Goal: Task Accomplishment & Management: Complete application form

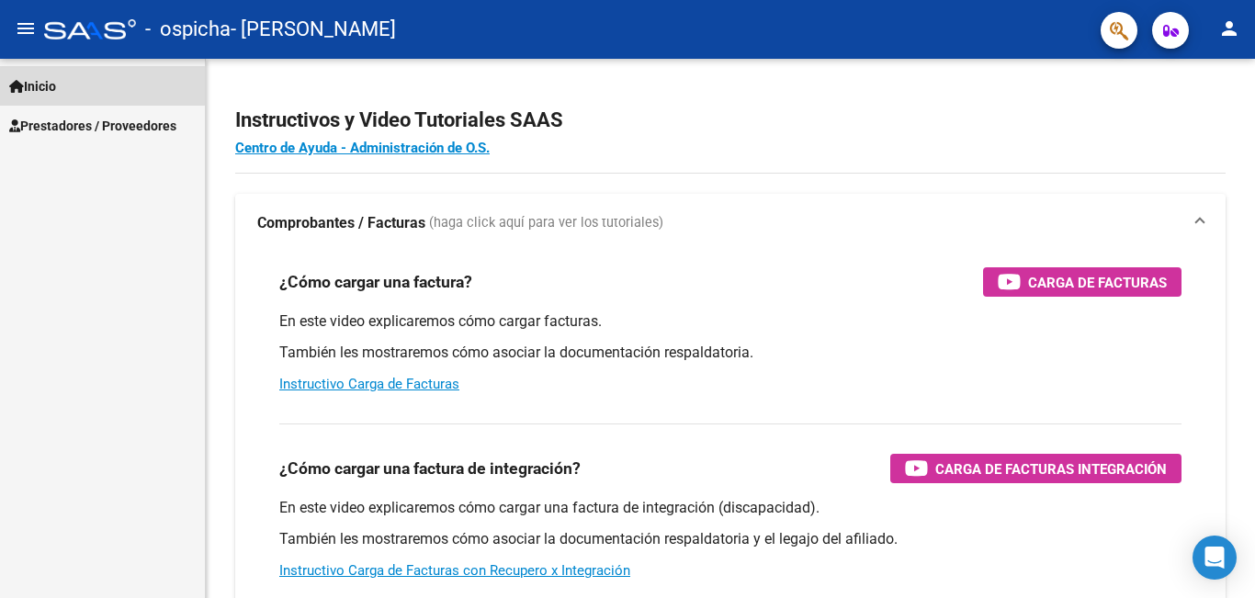
click at [79, 85] on link "Inicio" at bounding box center [102, 86] width 205 height 40
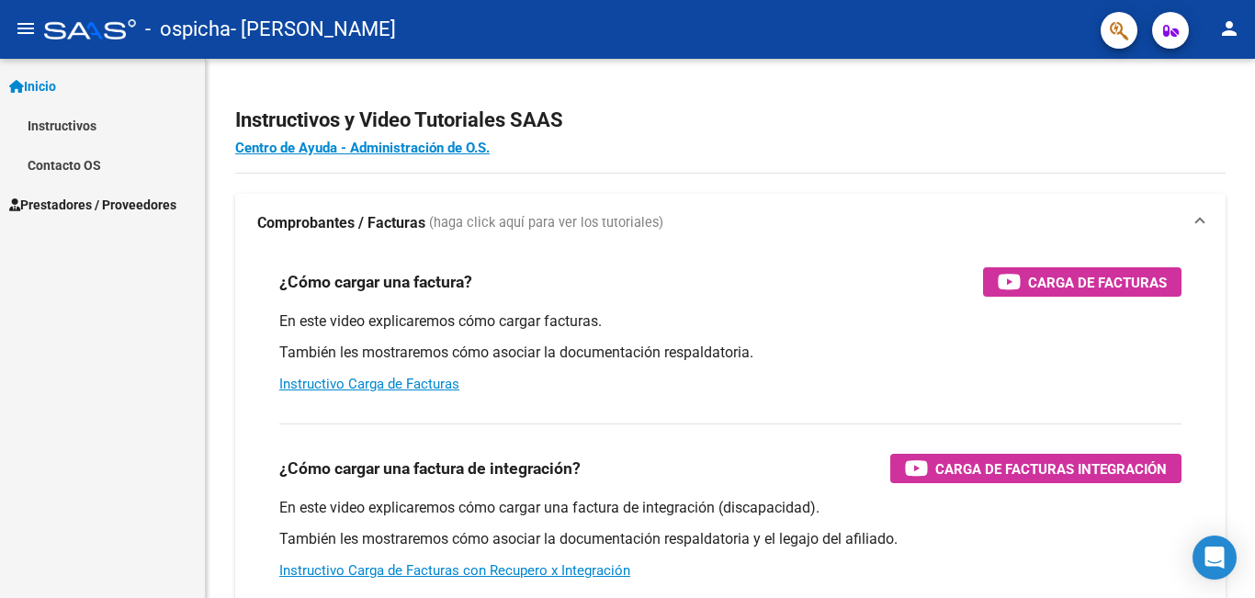
click at [158, 203] on span "Prestadores / Proveedores" at bounding box center [92, 205] width 167 height 20
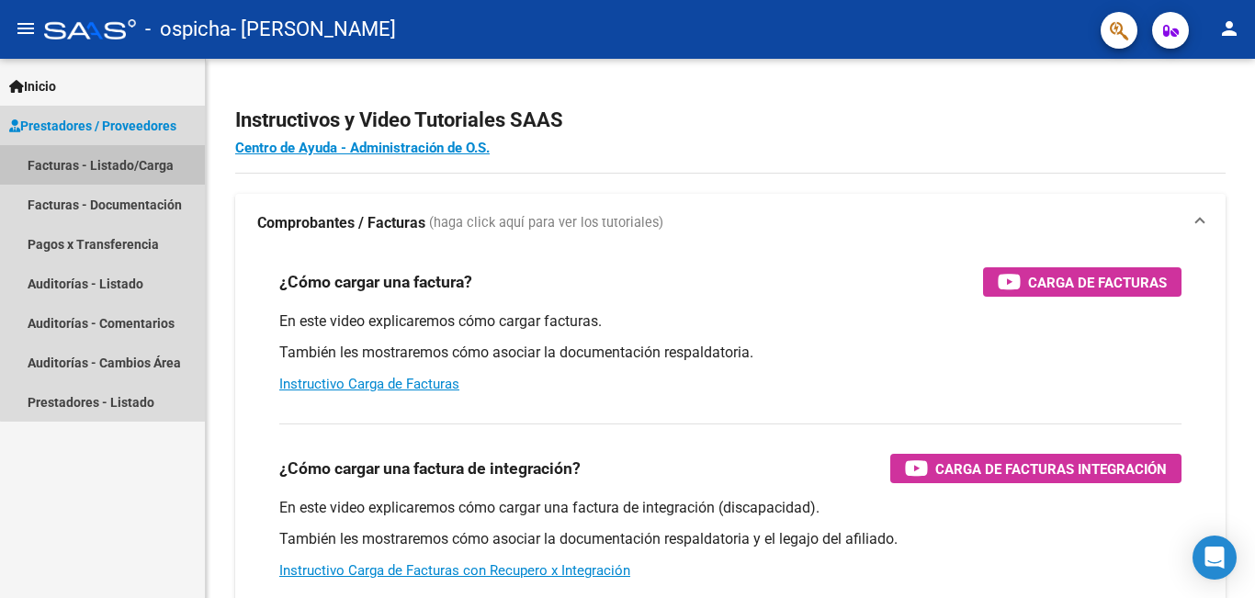
click at [141, 166] on link "Facturas - Listado/Carga" at bounding box center [102, 165] width 205 height 40
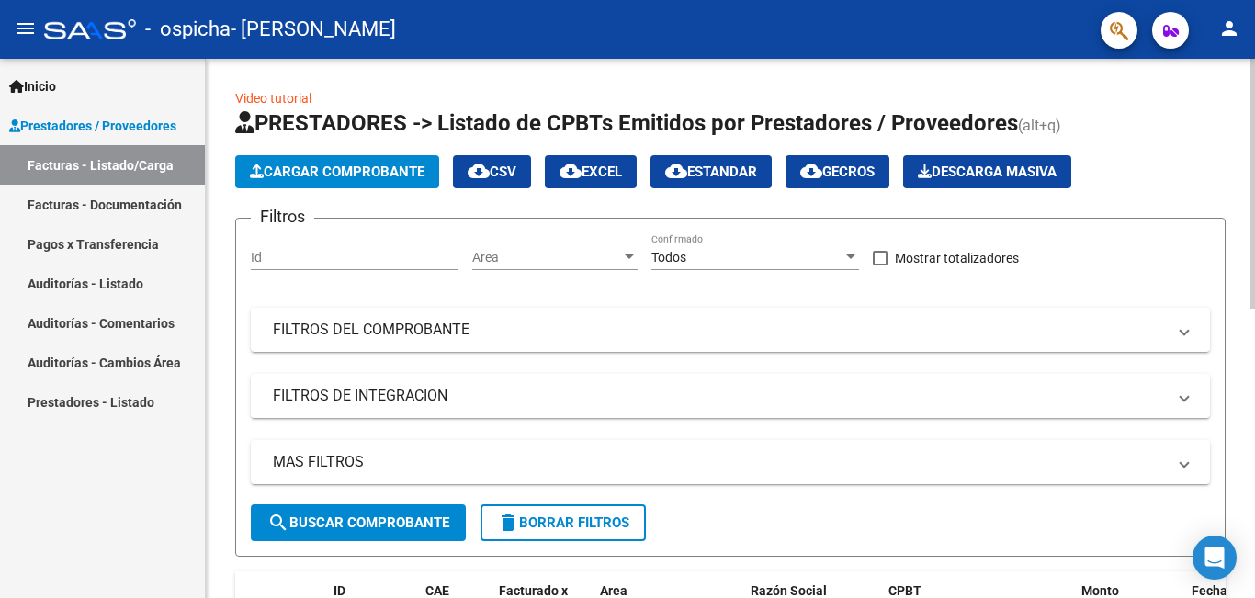
click at [353, 166] on span "Cargar Comprobante" at bounding box center [337, 172] width 175 height 17
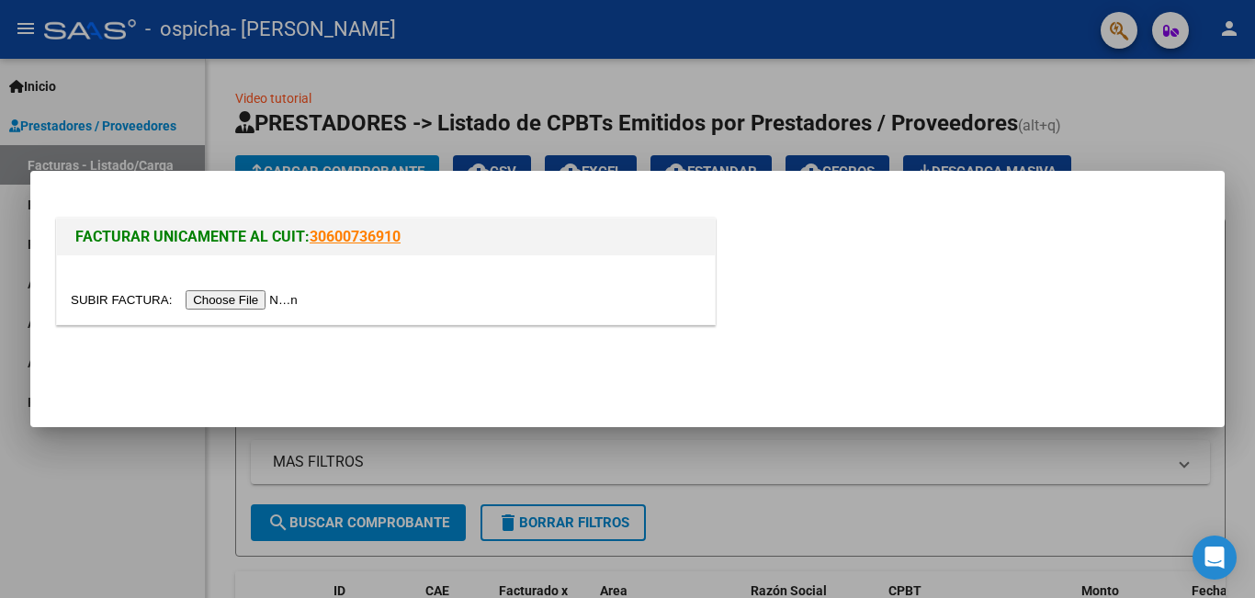
click at [271, 293] on input "file" at bounding box center [187, 299] width 232 height 19
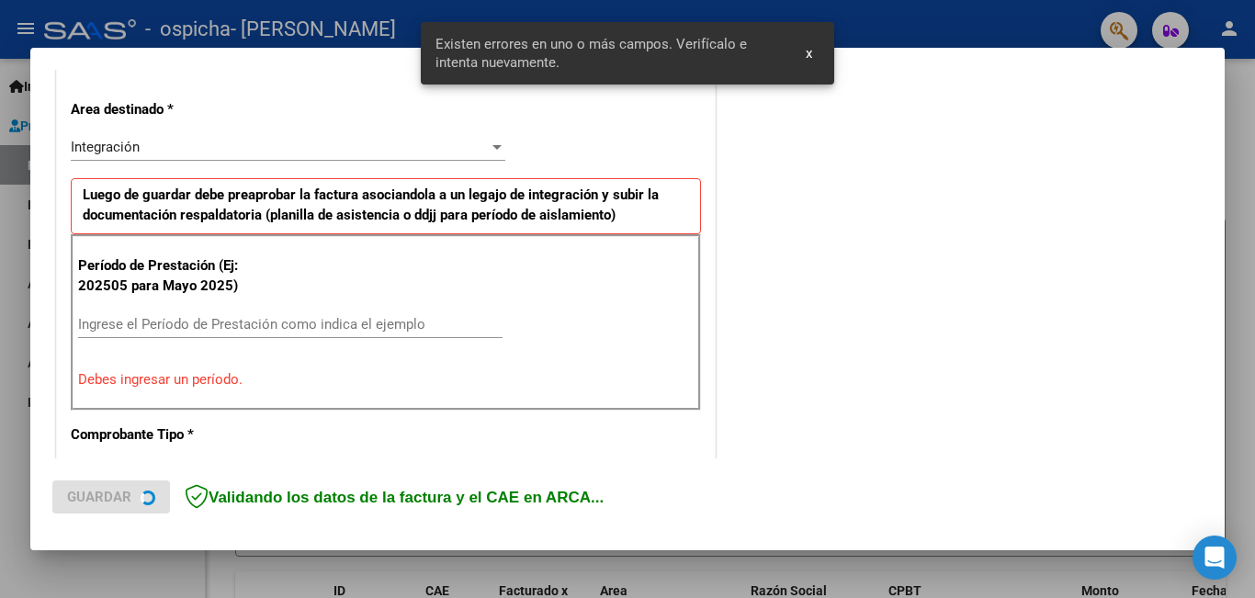
scroll to position [411, 0]
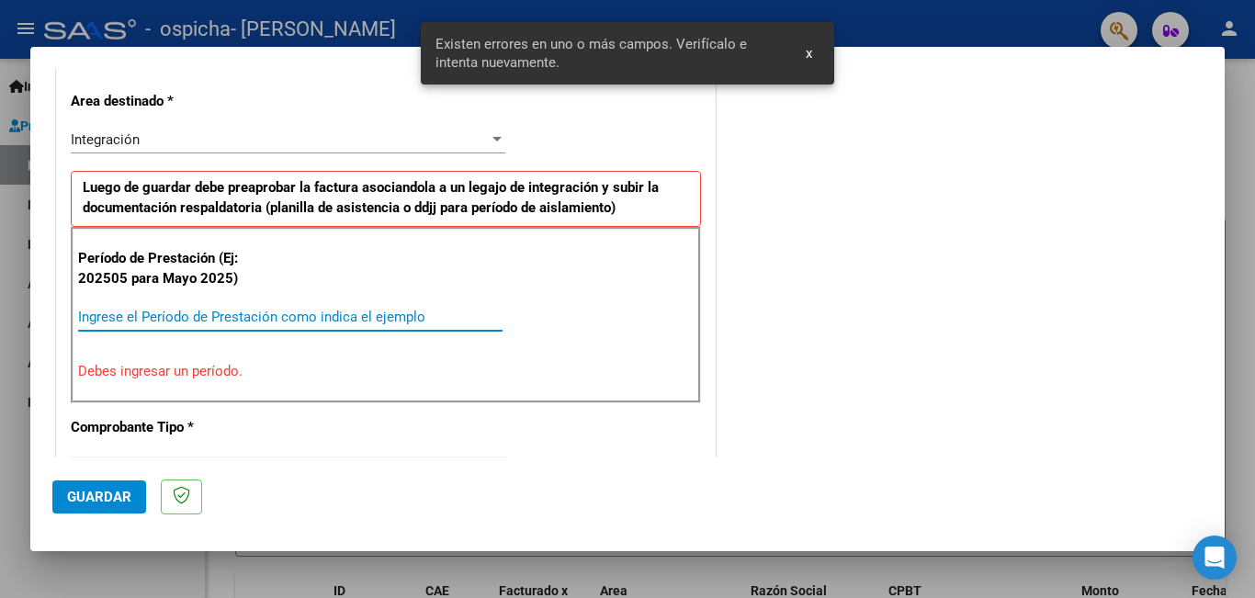
click at [224, 319] on input "Ingrese el Período de Prestación como indica el ejemplo" at bounding box center [290, 317] width 424 height 17
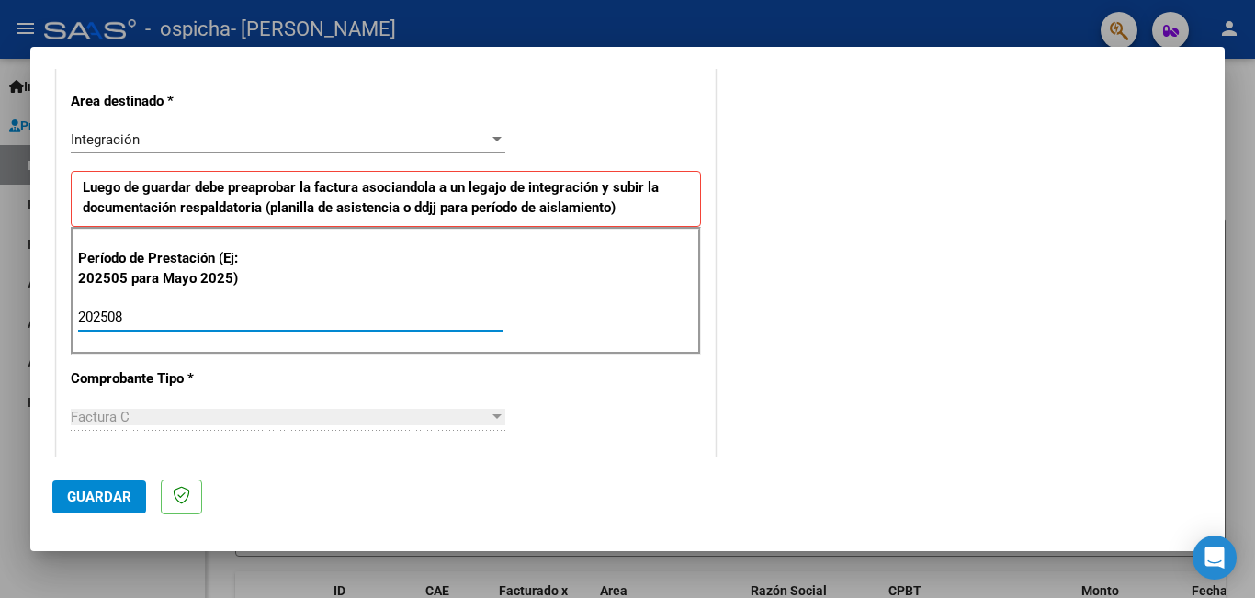
type input "202508"
click at [429, 390] on div "CUIT * 20-35213352-4 Ingresar CUIT ANALISIS PRESTADOR [PERSON_NAME] [PERSON_NAM…" at bounding box center [386, 579] width 658 height 1383
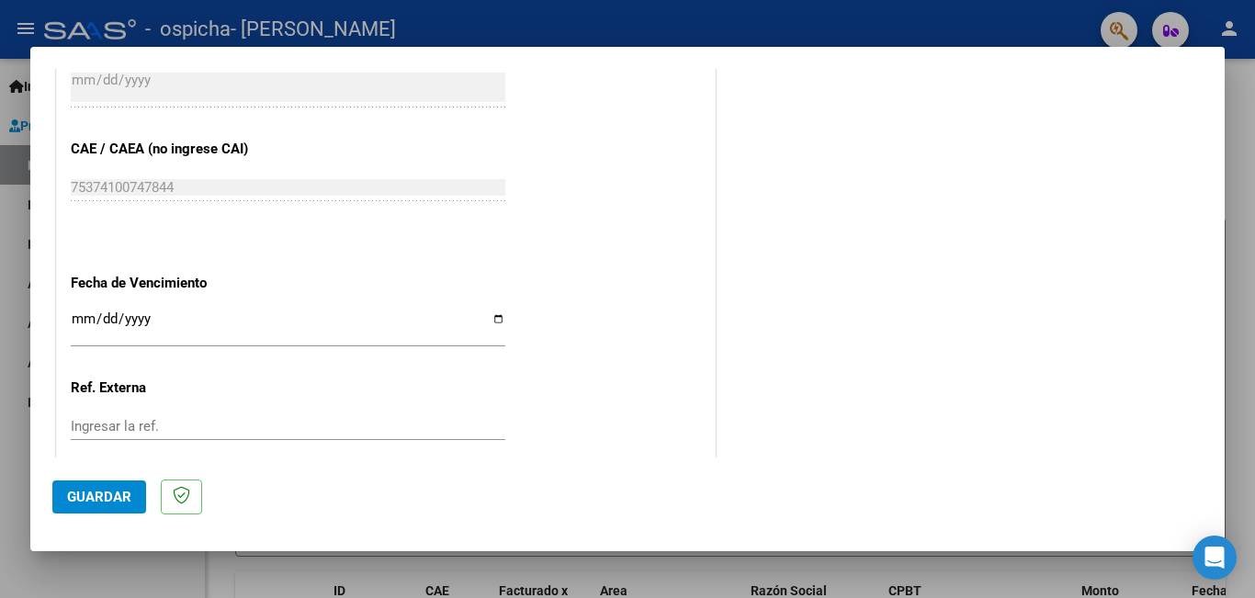
scroll to position [1125, 0]
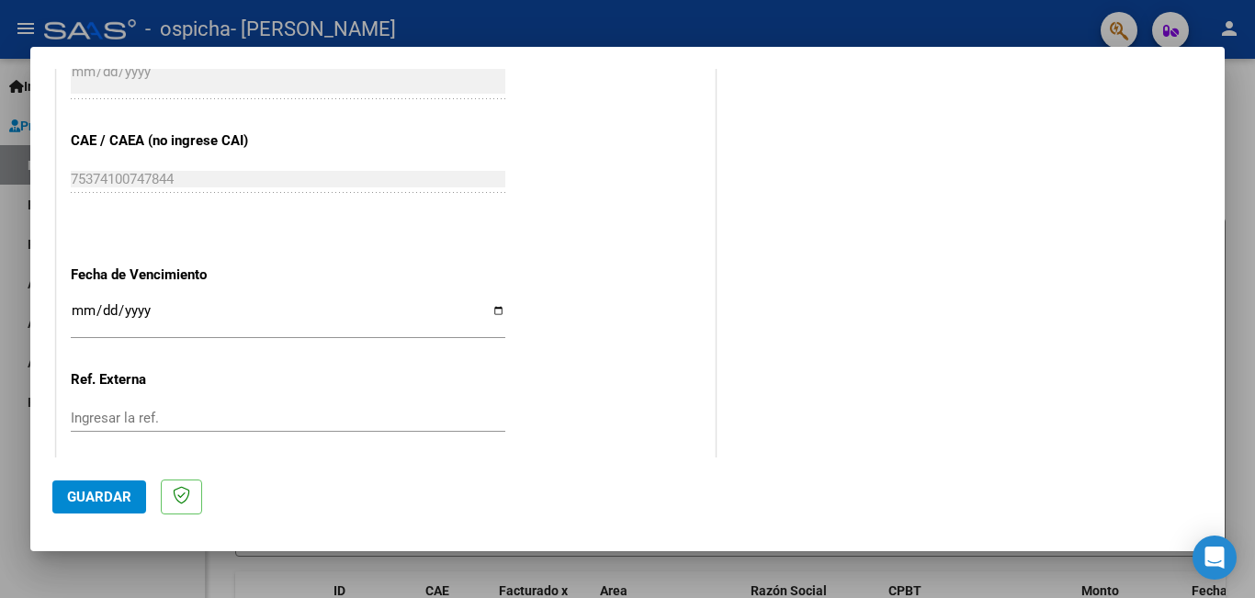
drag, startPoint x: 73, startPoint y: 300, endPoint x: 85, endPoint y: 318, distance: 20.6
click at [74, 300] on div "Ingresar la fecha" at bounding box center [288, 319] width 435 height 40
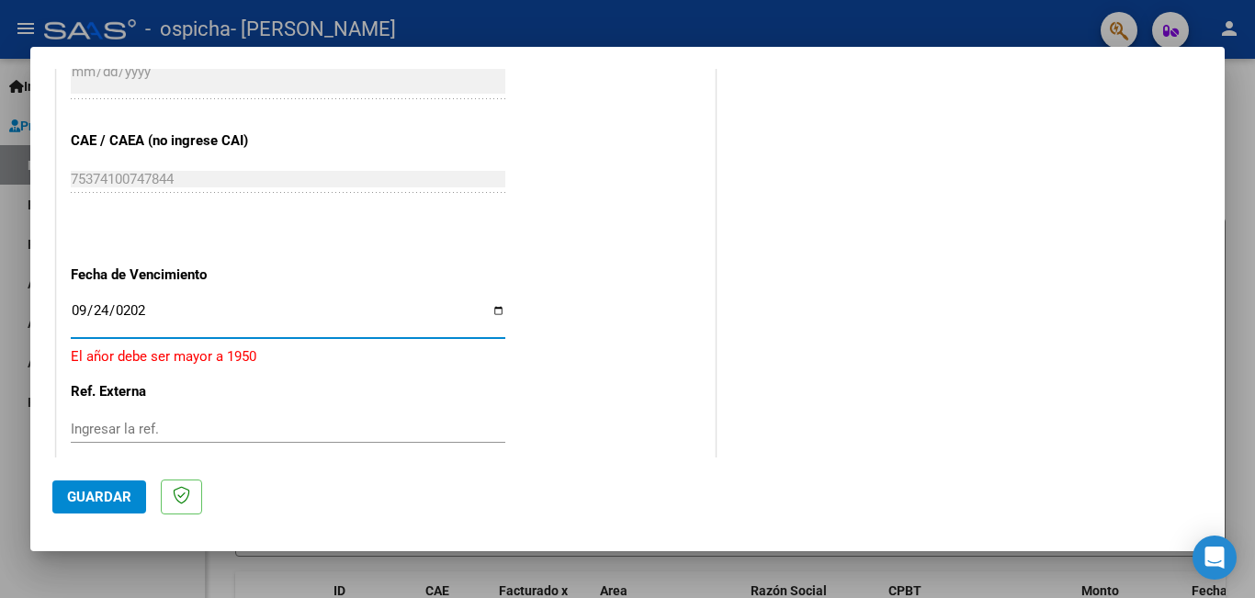
type input "[DATE]"
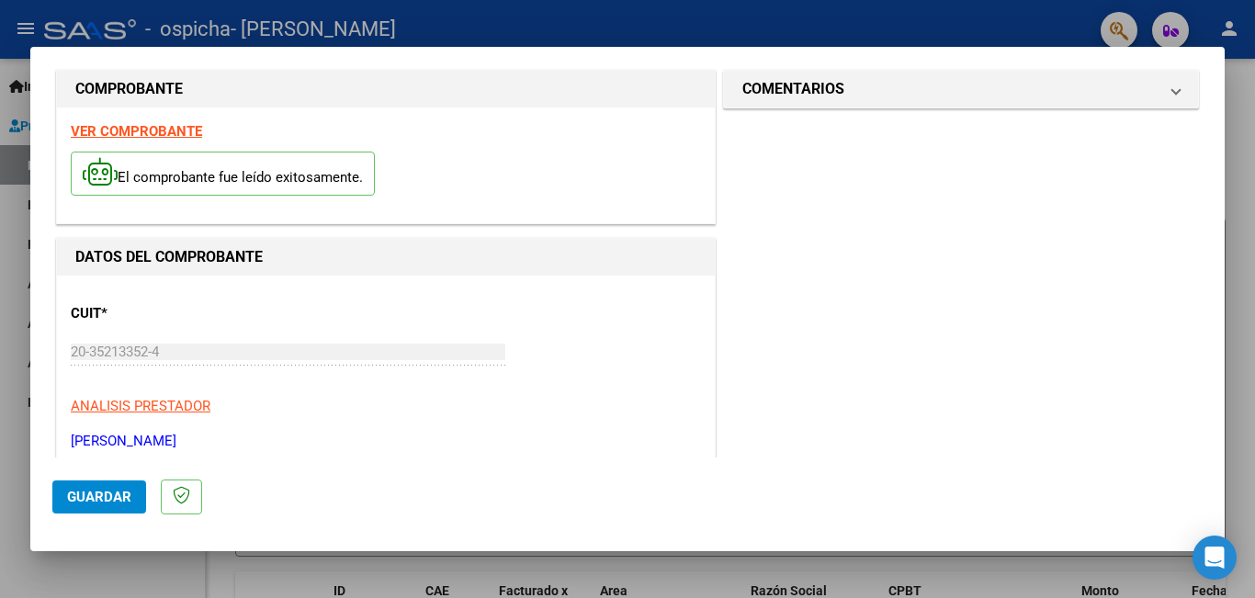
scroll to position [0, 0]
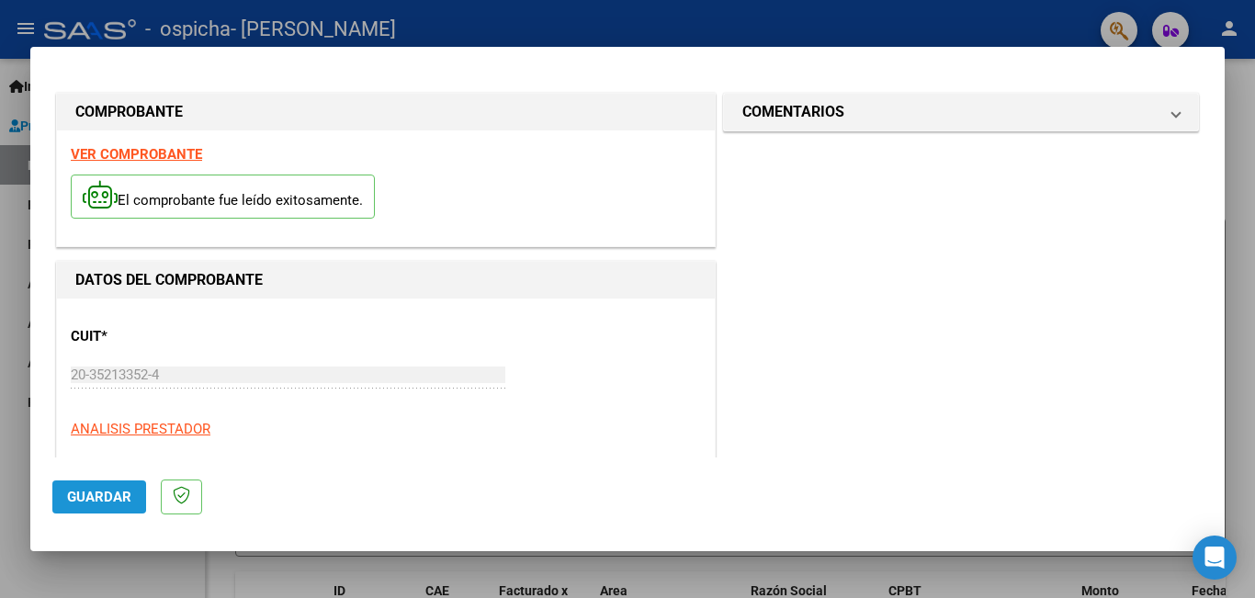
click at [90, 495] on span "Guardar" at bounding box center [99, 497] width 64 height 17
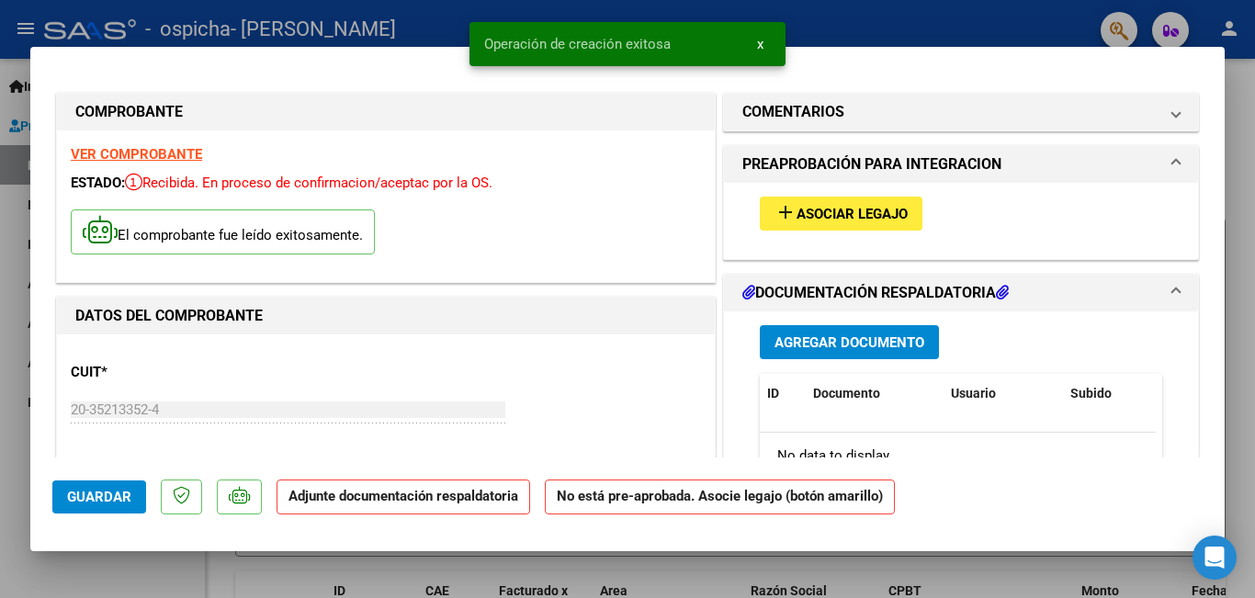
click at [809, 217] on span "Asociar Legajo" at bounding box center [852, 214] width 111 height 17
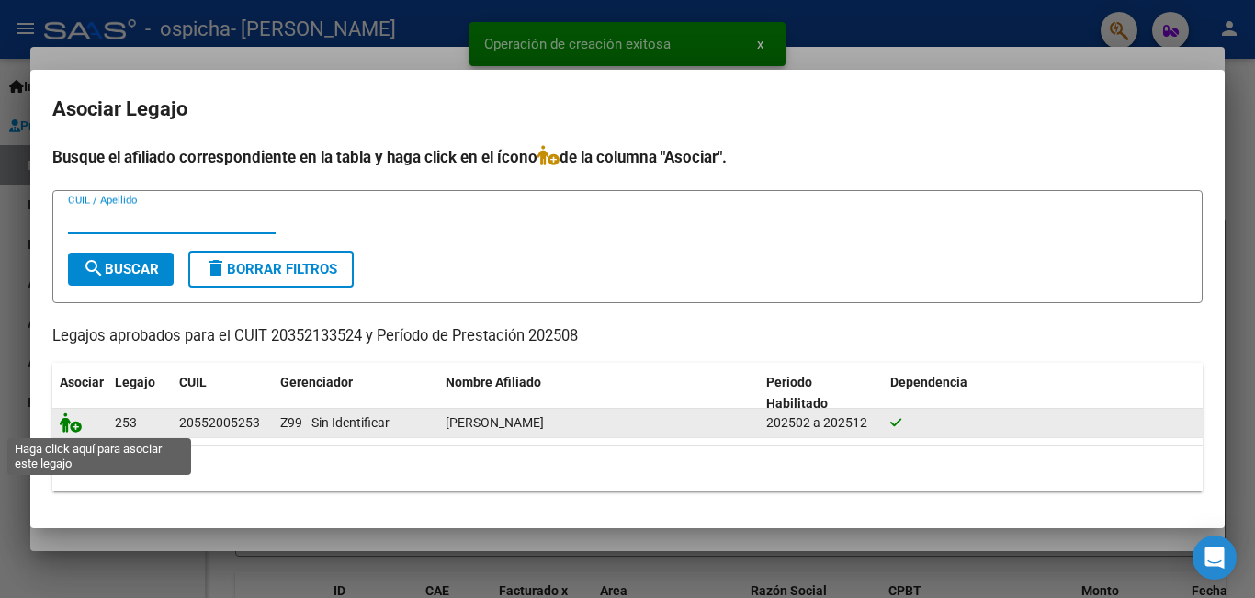
click at [72, 422] on icon at bounding box center [71, 422] width 22 height 20
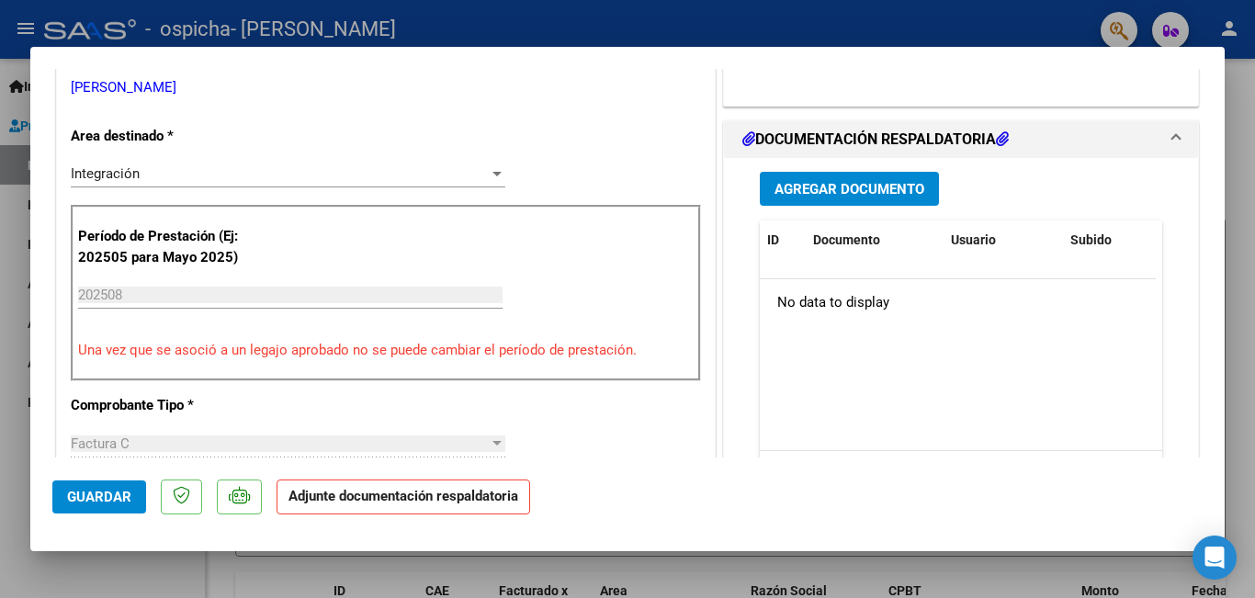
scroll to position [424, 0]
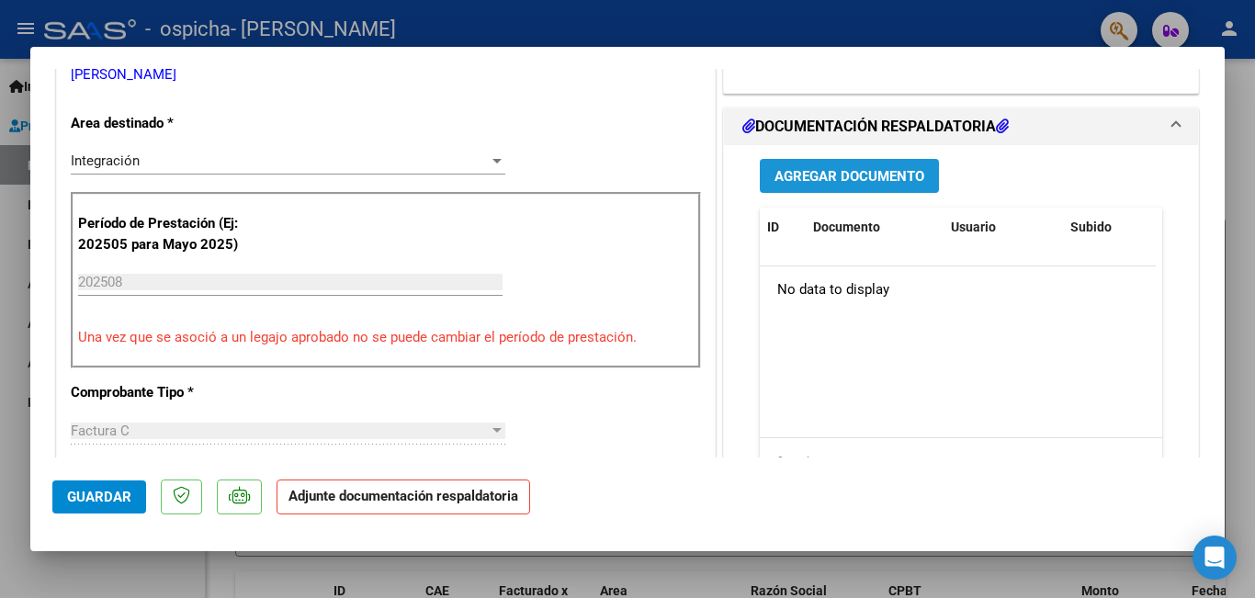
click at [853, 182] on span "Agregar Documento" at bounding box center [849, 176] width 150 height 17
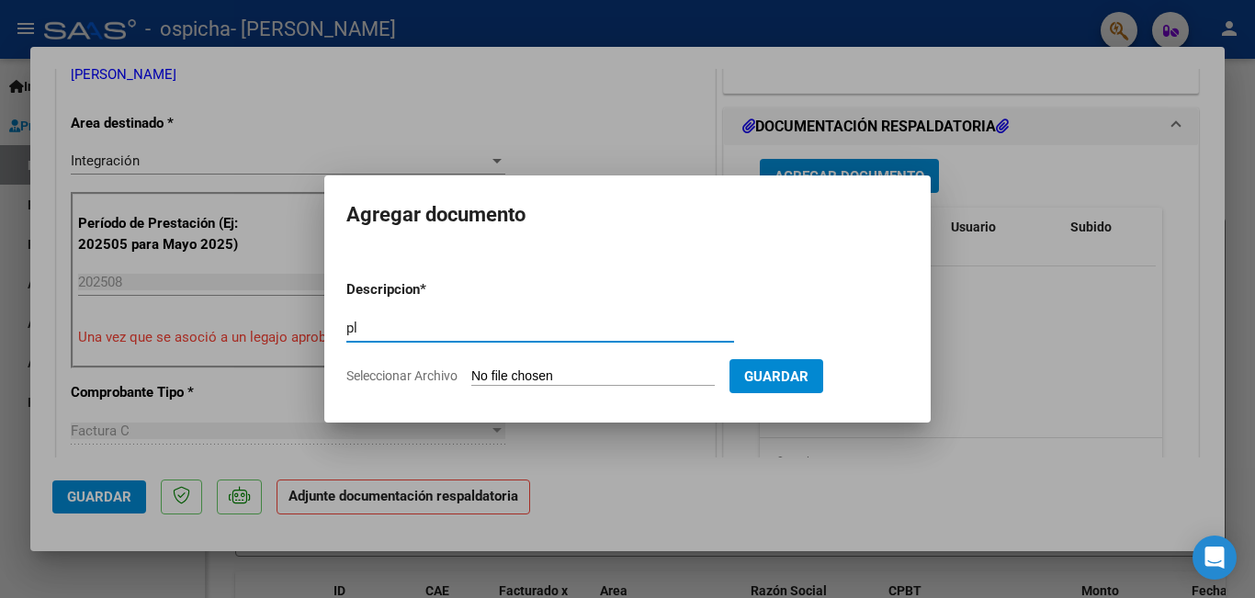
type input "p"
type input "PLANILLA ASISTENCIA ESCUELA 08-2025"
click at [572, 380] on input "Seleccionar Archivo" at bounding box center [592, 376] width 243 height 17
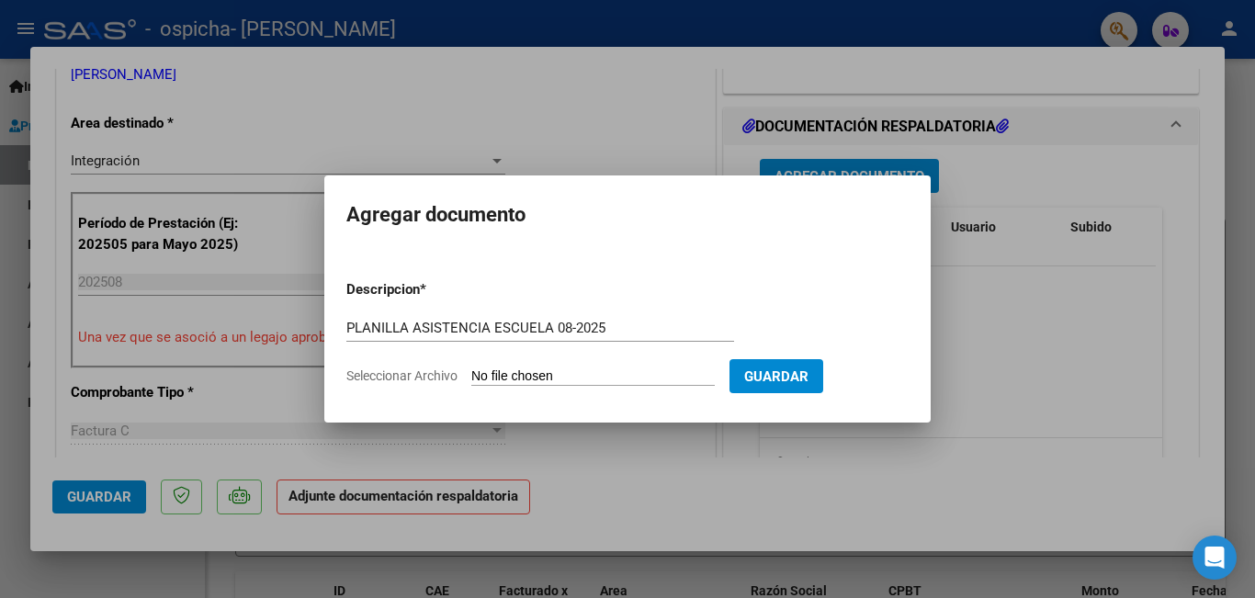
type input "C:\fakepath\PLANILLA ASISTENCIA ESCUELA 08-2025.pdf"
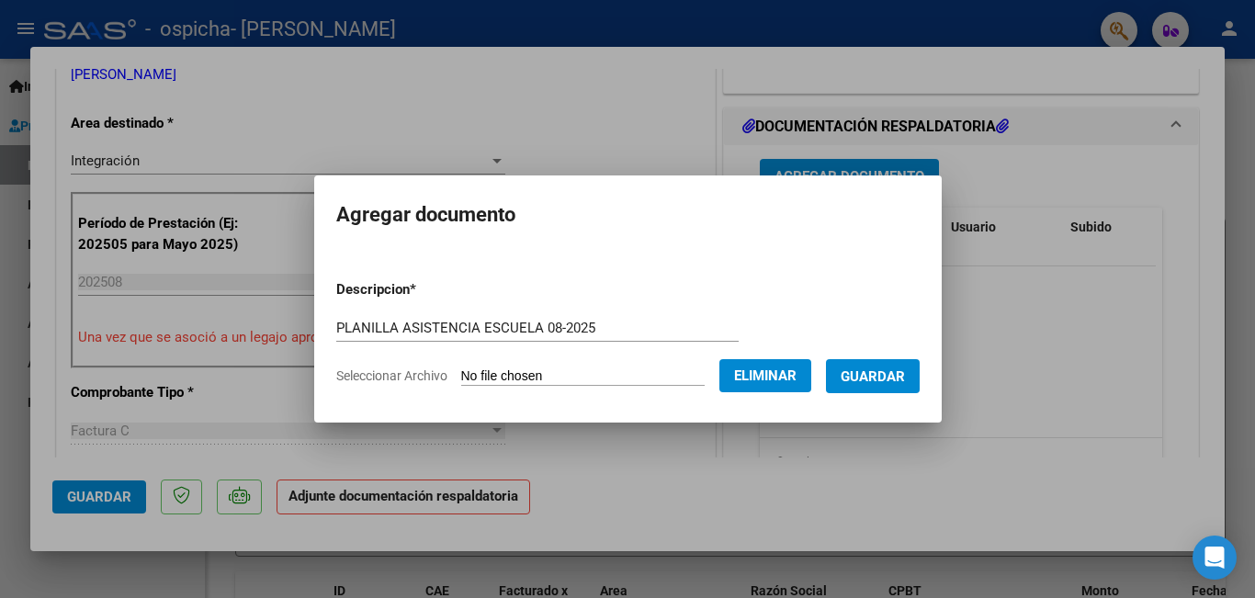
click at [897, 379] on span "Guardar" at bounding box center [873, 376] width 64 height 17
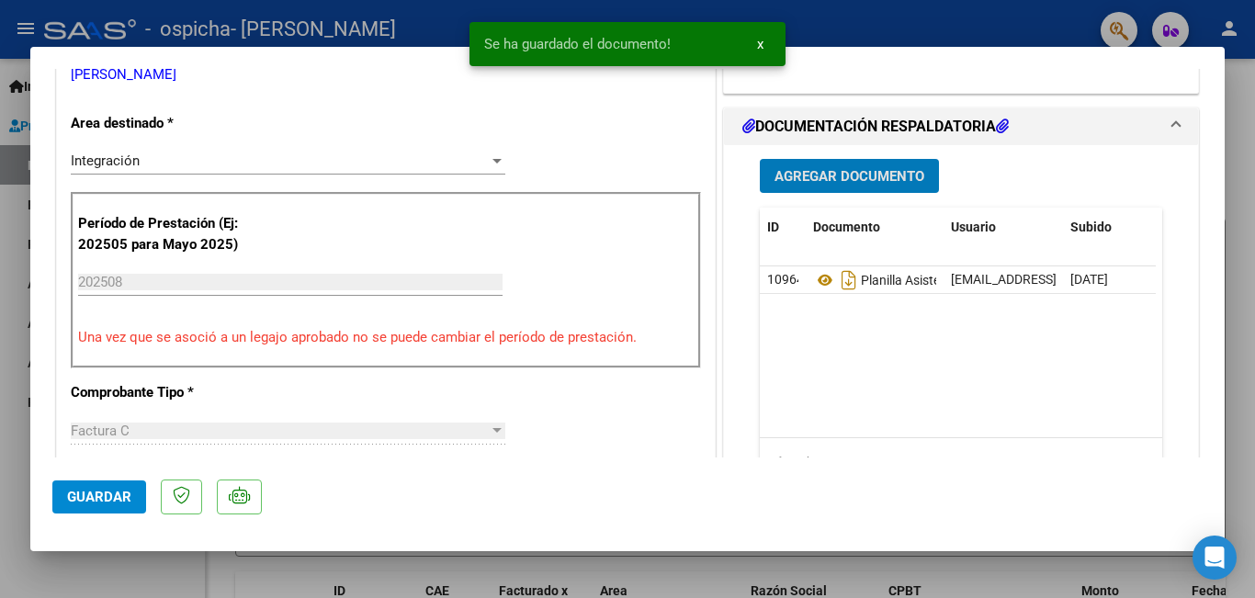
click at [868, 181] on span "Agregar Documento" at bounding box center [849, 176] width 150 height 17
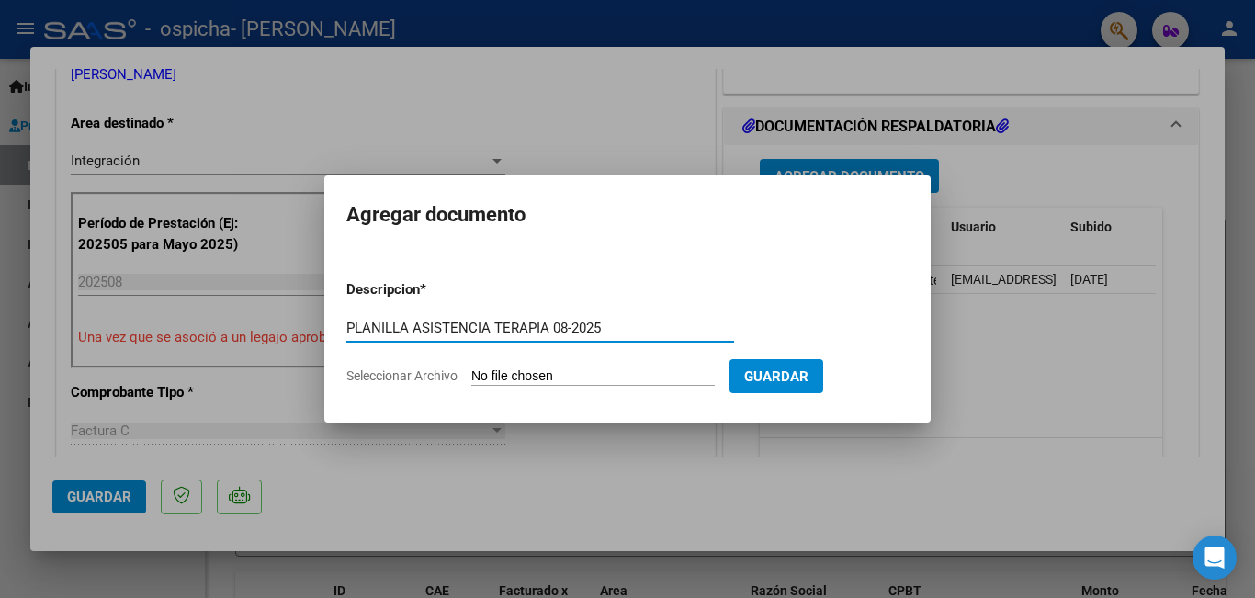
type input "PLANILLA ASISTENCIA TERAPIA 08-2025"
click at [568, 379] on input "Seleccionar Archivo" at bounding box center [592, 376] width 243 height 17
type input "C:\fakepath\PLANILLA ASISTENCIA TERAPIAS 08-2025.pdf"
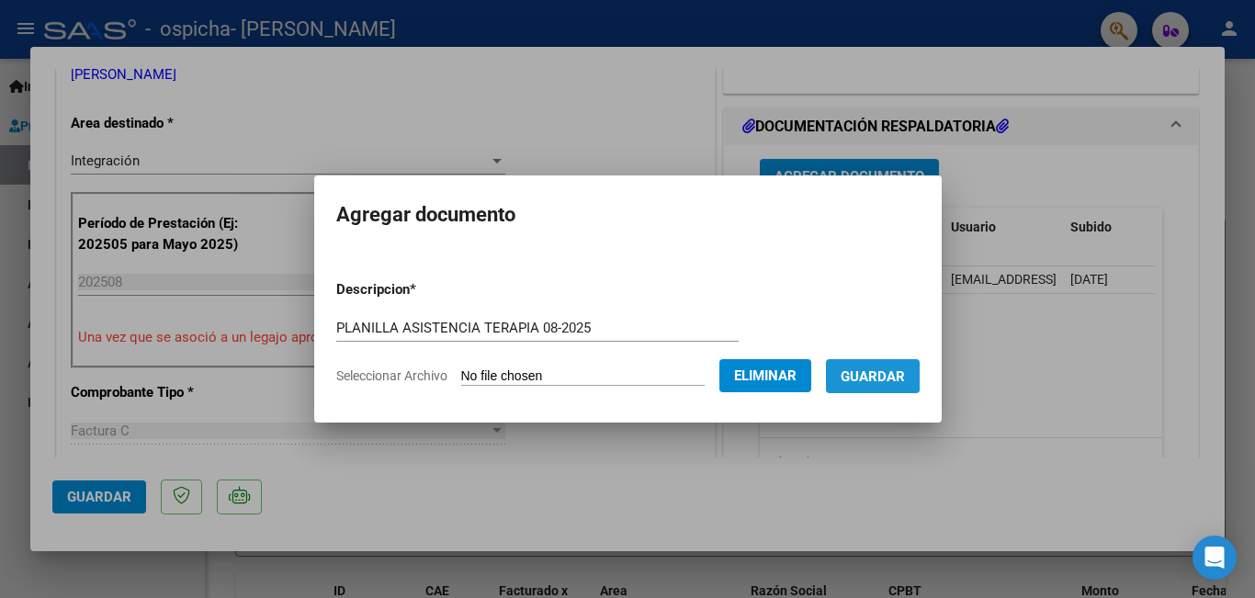
click at [888, 367] on span "Guardar" at bounding box center [873, 375] width 64 height 17
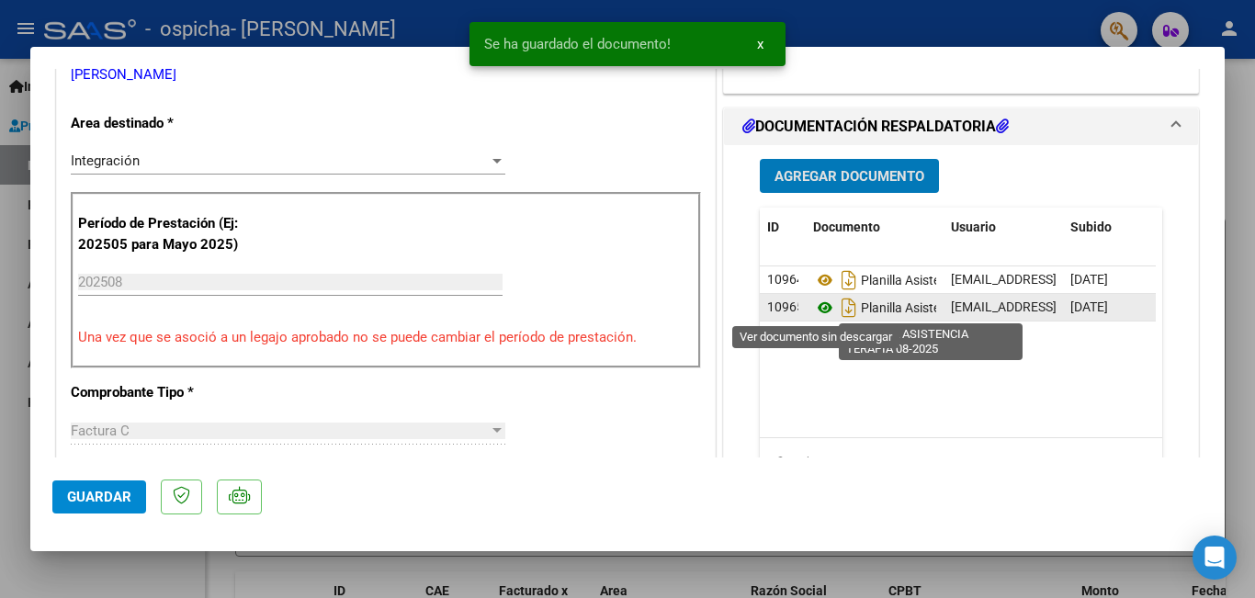
click at [815, 304] on icon at bounding box center [825, 308] width 24 height 22
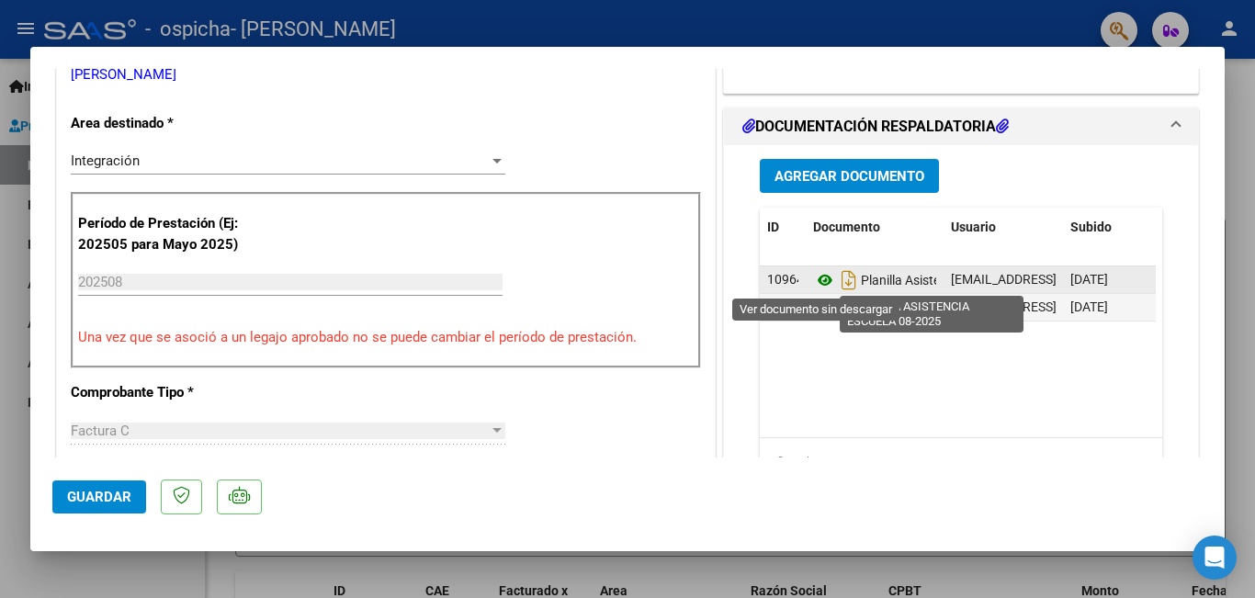
click at [813, 280] on icon at bounding box center [825, 280] width 24 height 22
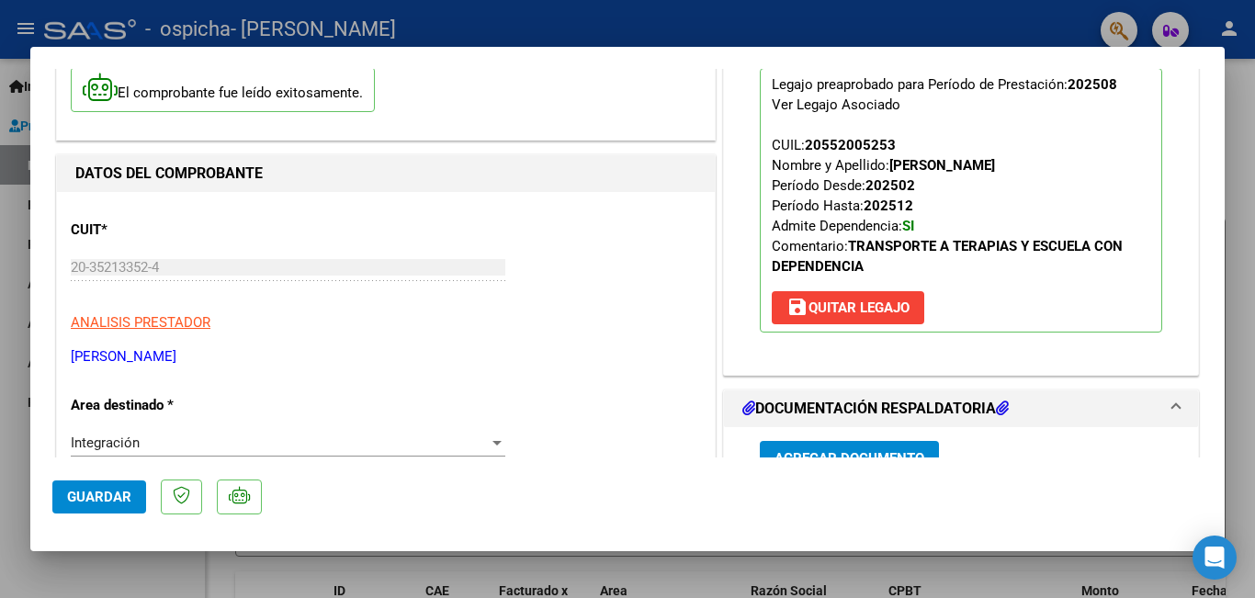
scroll to position [184, 0]
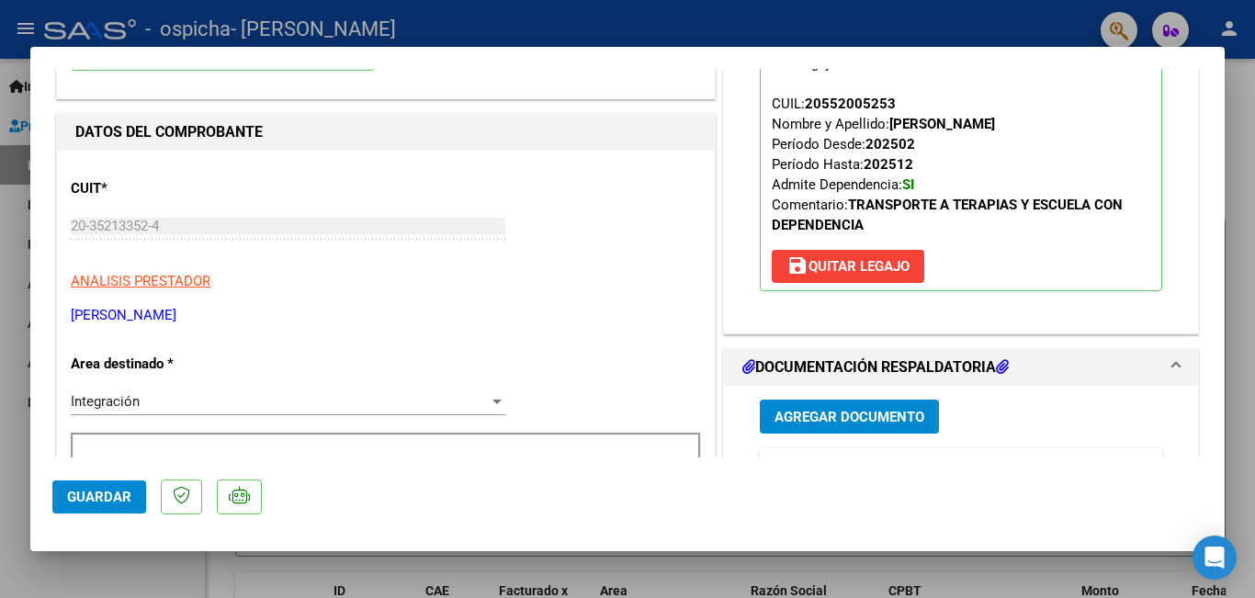
click at [84, 498] on span "Guardar" at bounding box center [99, 497] width 64 height 17
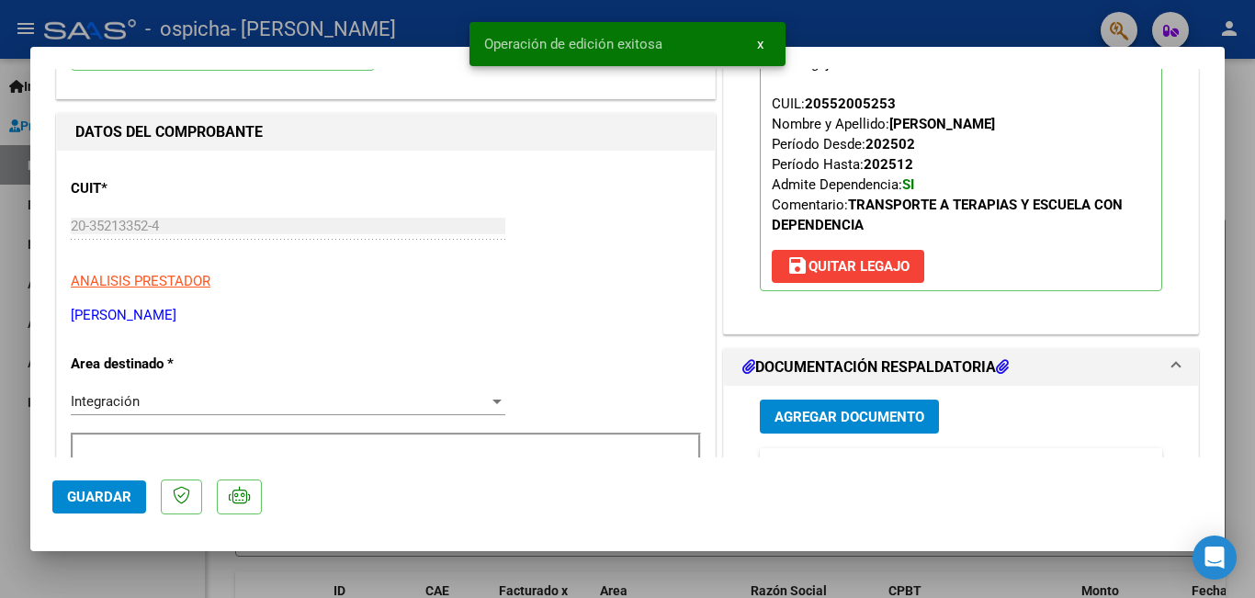
click at [439, 570] on div at bounding box center [627, 299] width 1255 height 598
type input "$ 0,00"
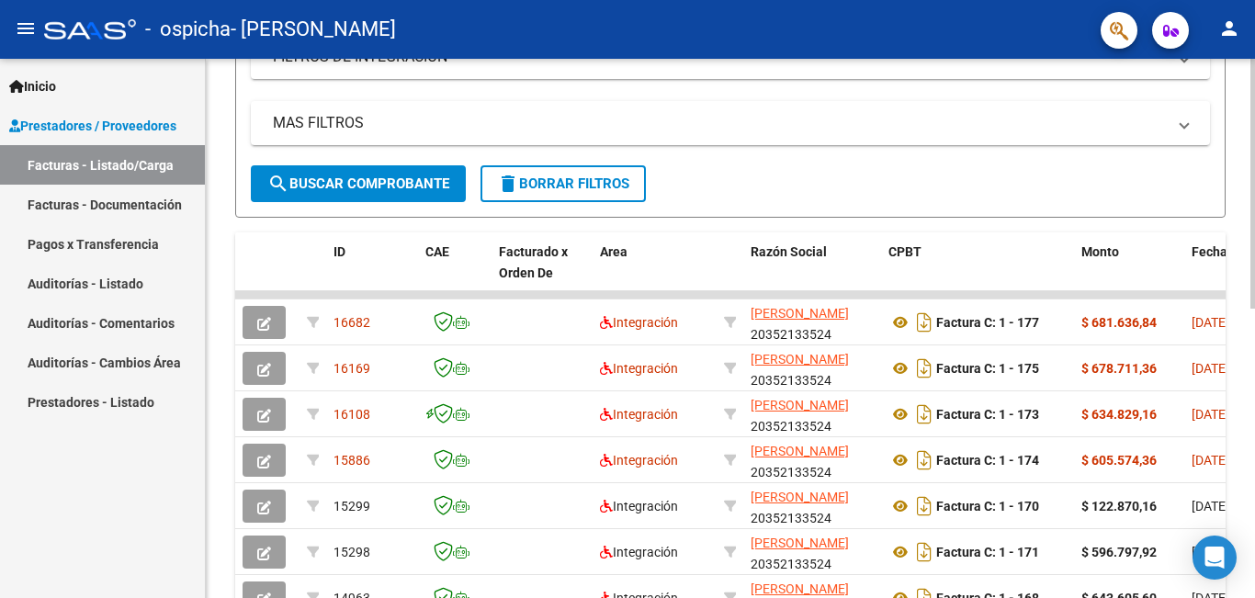
scroll to position [345, 0]
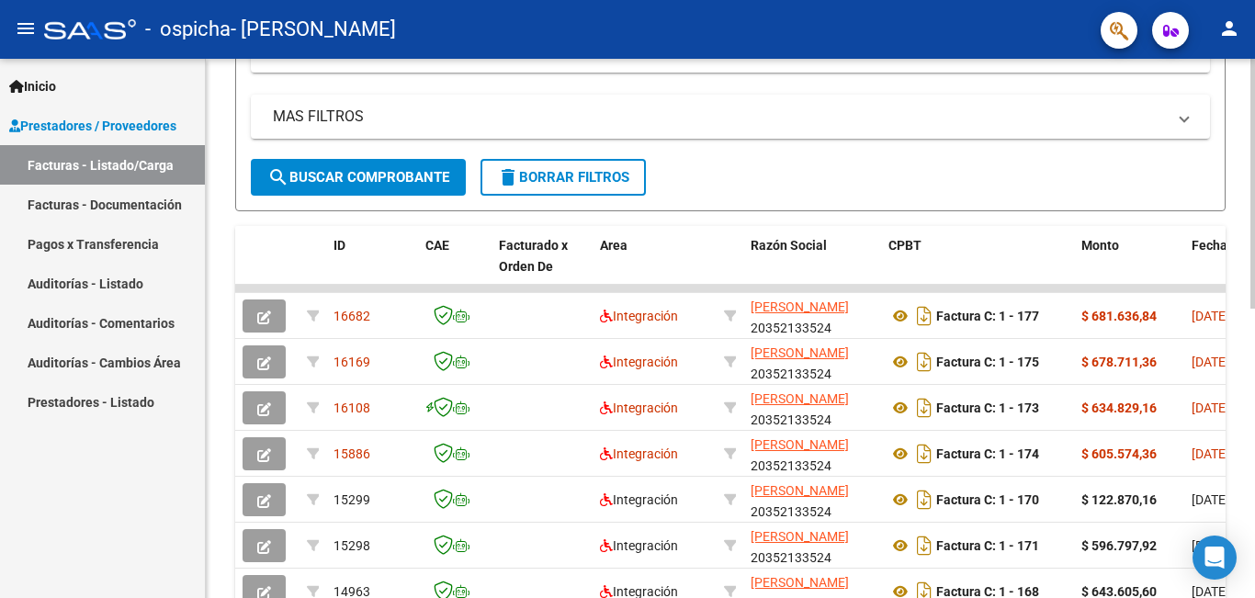
click at [1254, 347] on div at bounding box center [1252, 347] width 5 height 250
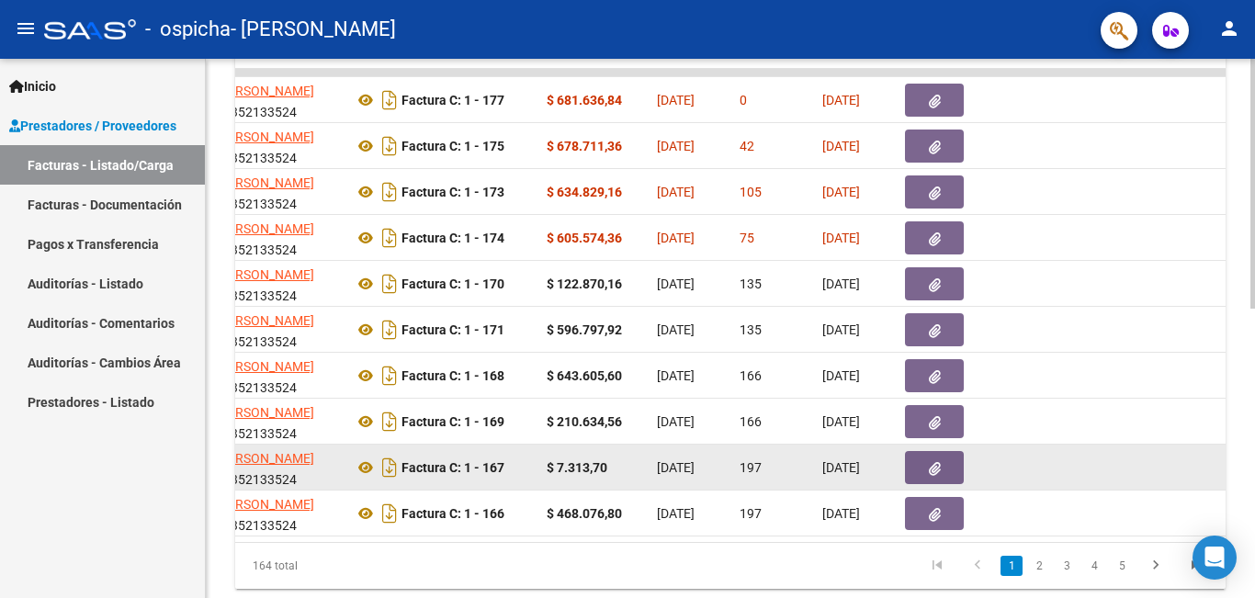
scroll to position [529, 0]
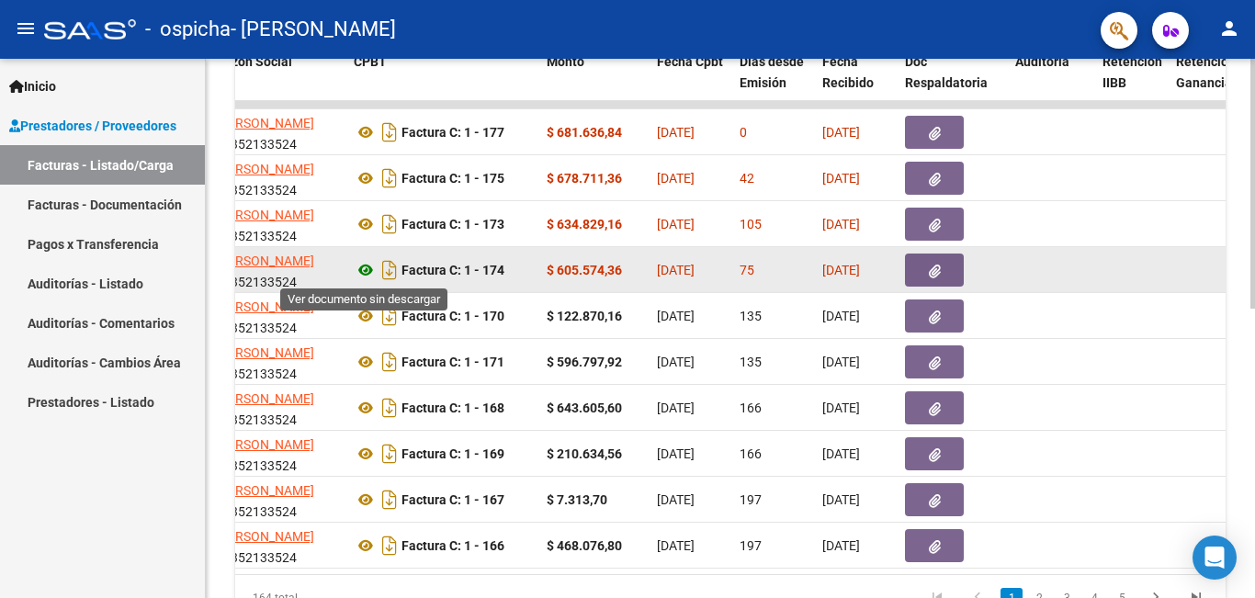
click at [366, 271] on icon at bounding box center [366, 270] width 24 height 22
click at [932, 265] on icon "button" at bounding box center [935, 272] width 12 height 14
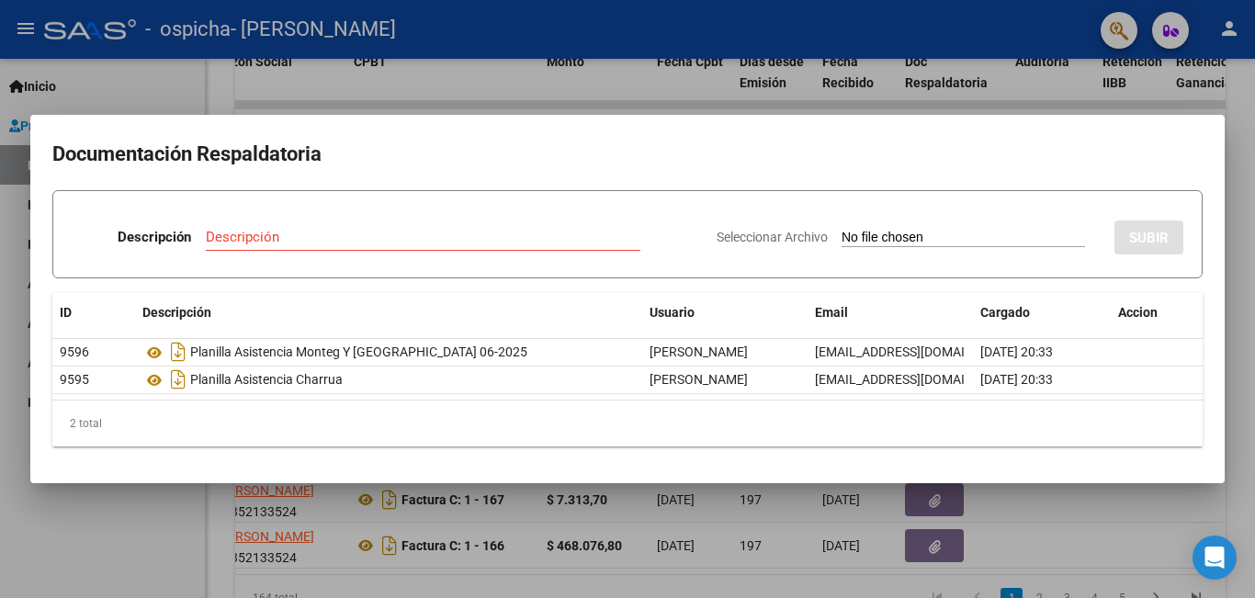
click at [640, 84] on div at bounding box center [627, 299] width 1255 height 598
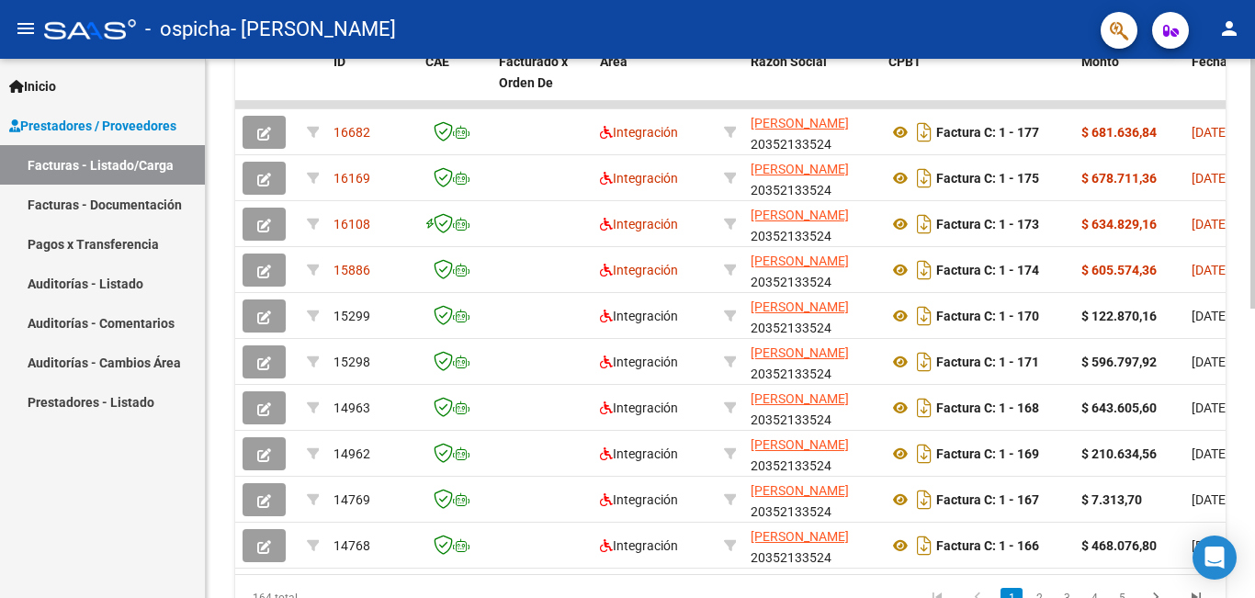
scroll to position [334, 0]
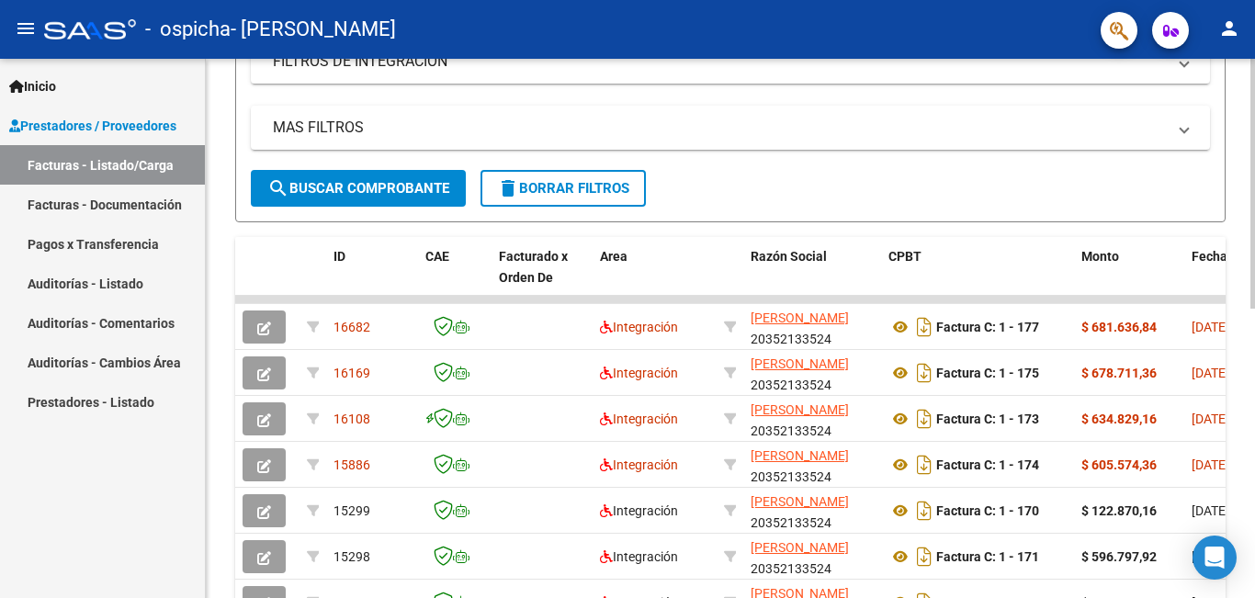
click at [1239, 272] on div "Video tutorial PRESTADORES -> Listado de CPBTs Emitidos por Prestadores / Prove…" at bounding box center [733, 299] width 1054 height 1150
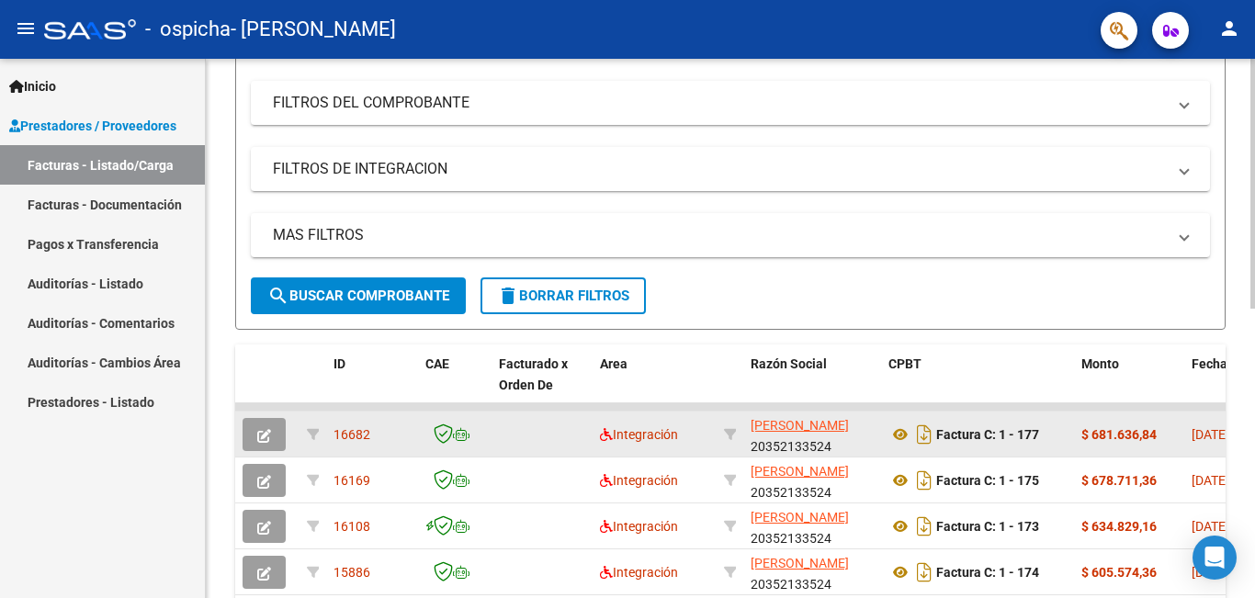
scroll to position [0, 0]
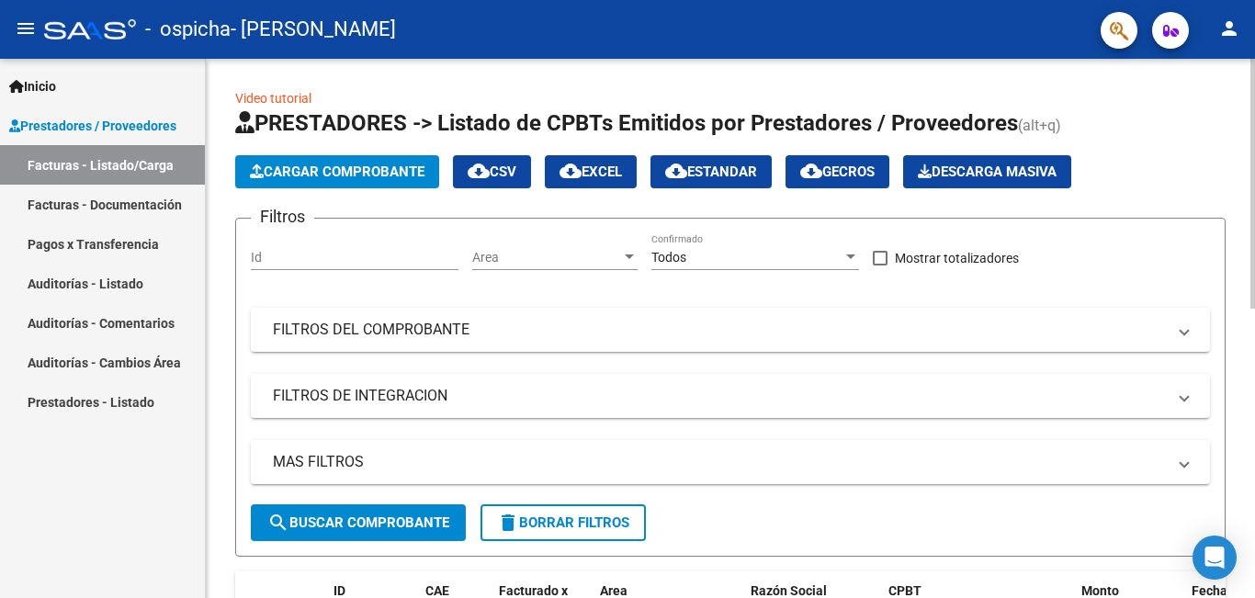
click at [602, 173] on span "cloud_download EXCEL" at bounding box center [590, 172] width 62 height 17
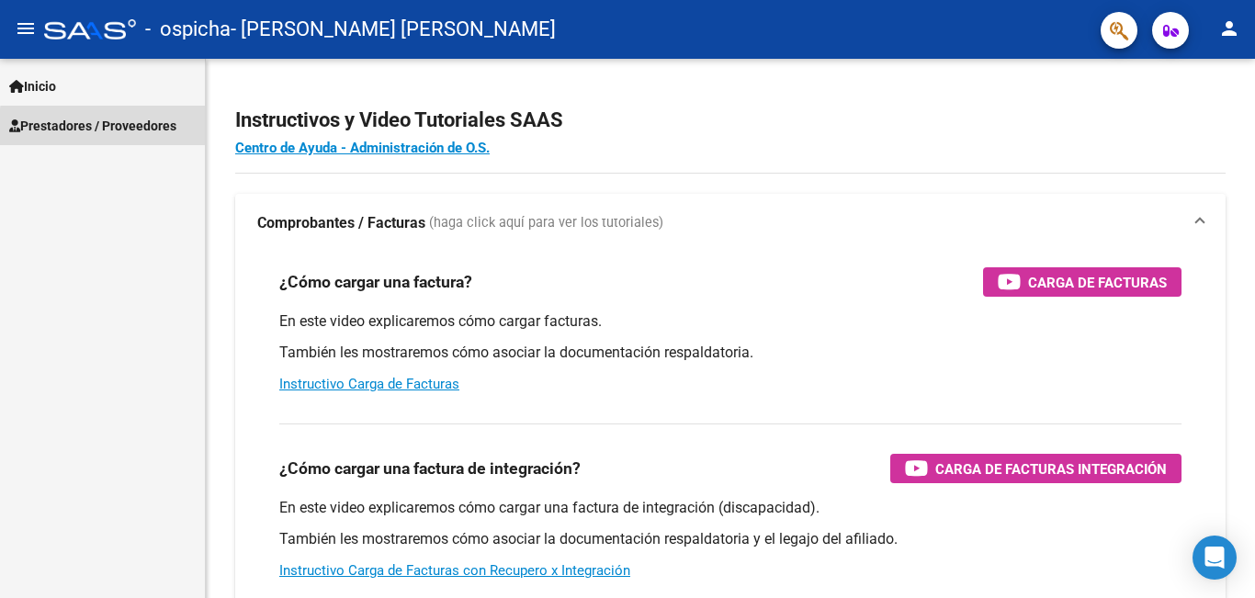
click at [158, 131] on span "Prestadores / Proveedores" at bounding box center [92, 126] width 167 height 20
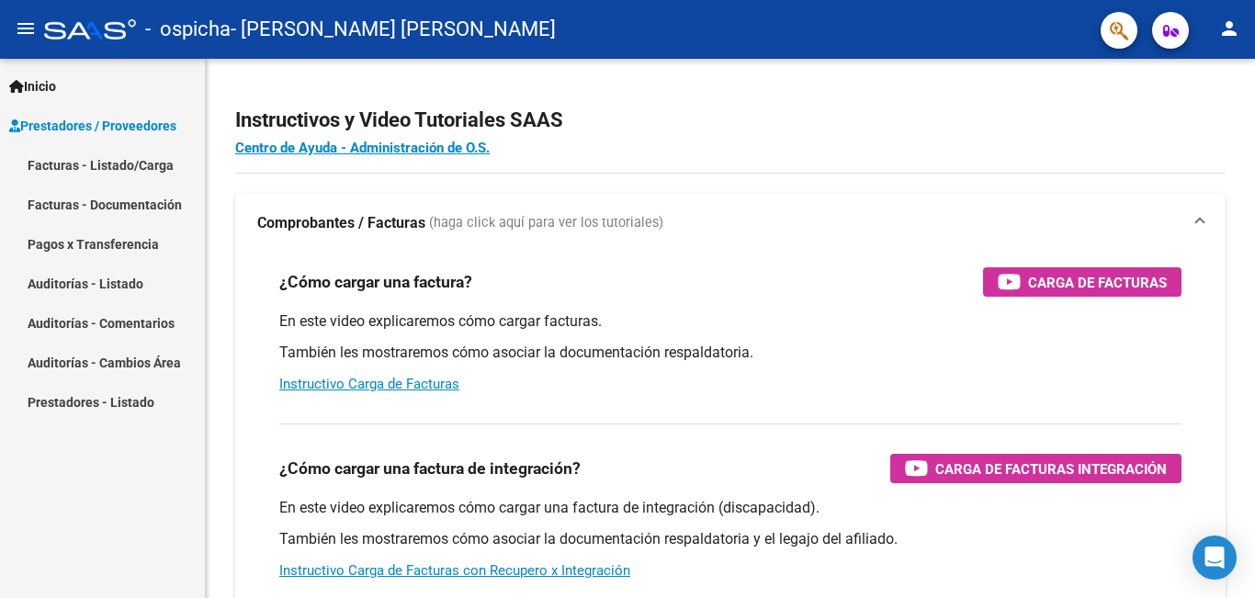
click at [138, 167] on link "Facturas - Listado/Carga" at bounding box center [102, 165] width 205 height 40
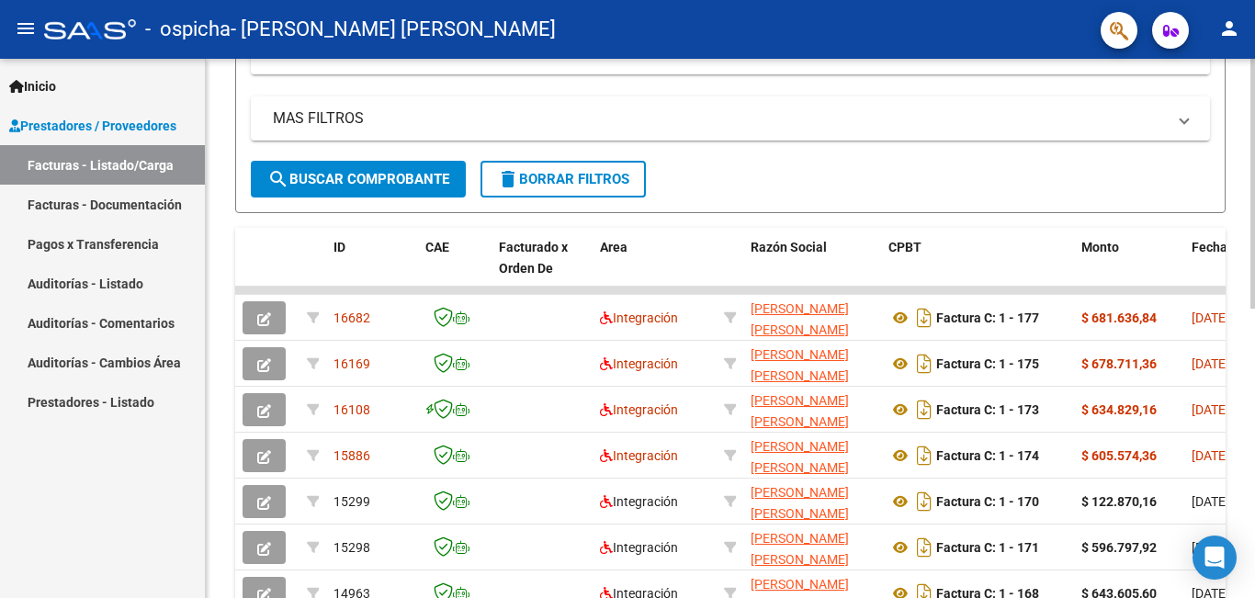
scroll to position [399, 0]
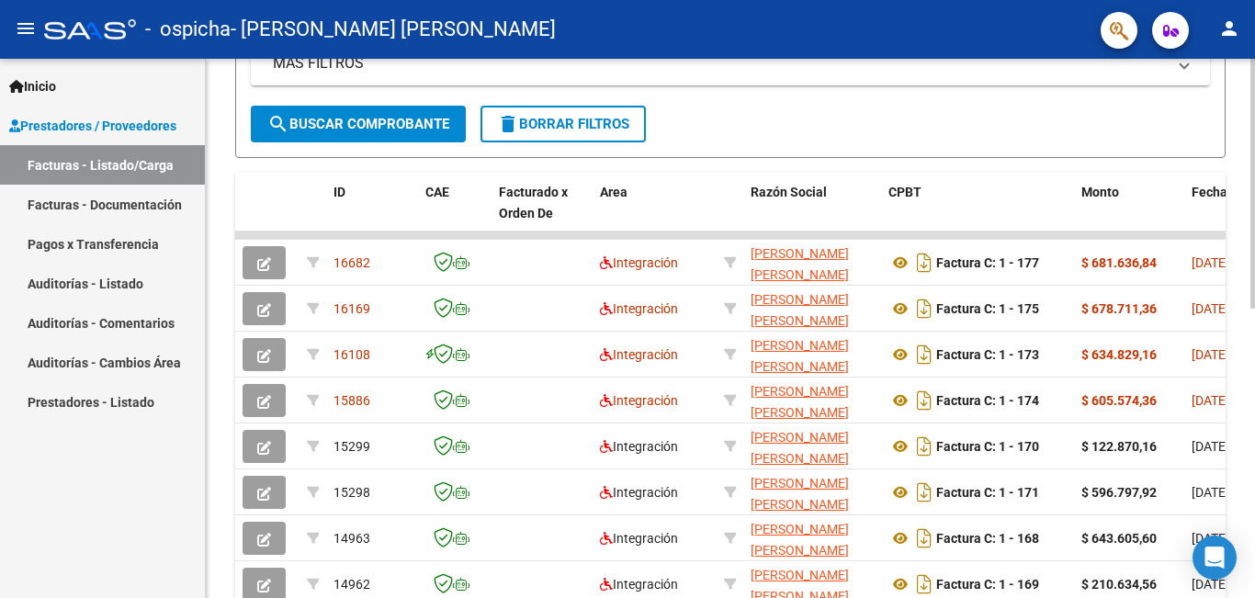
click at [1229, 402] on div "Video tutorial PRESTADORES -> Listado de CPBTs Emitidos por Prestadores / Prove…" at bounding box center [733, 235] width 1054 height 1150
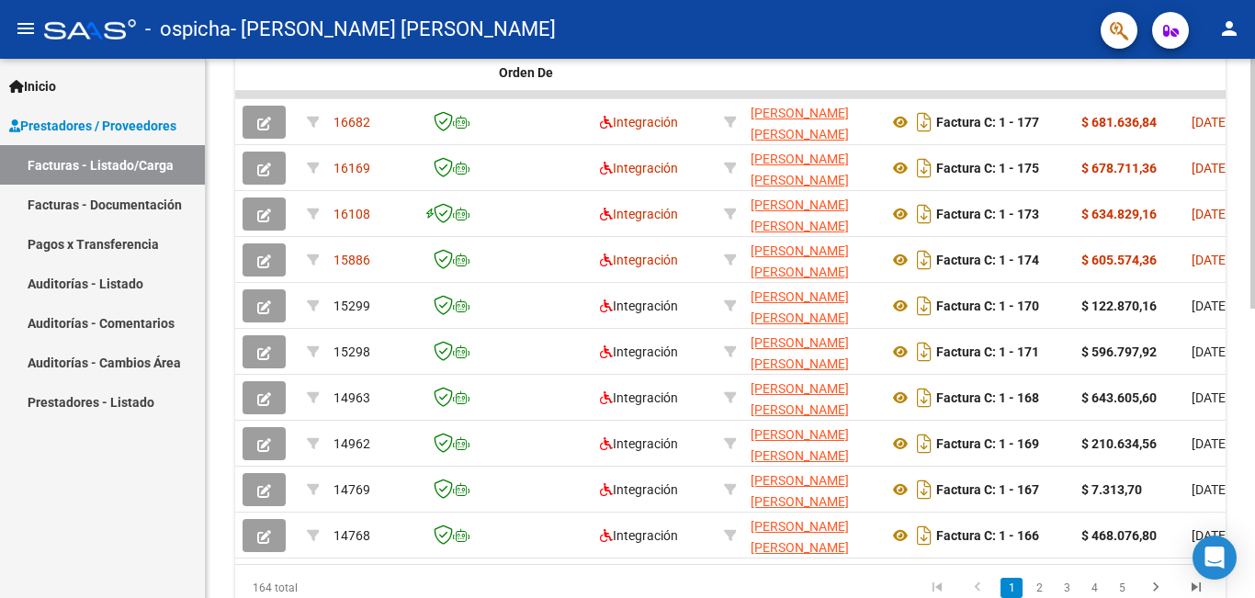
scroll to position [626, 0]
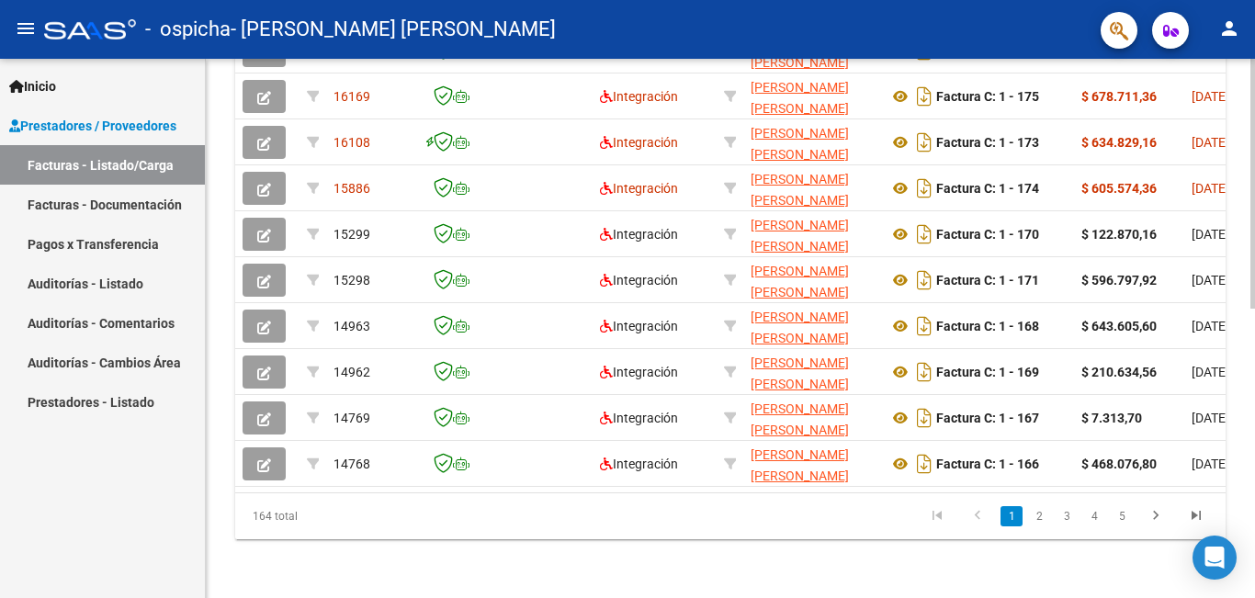
click at [1242, 469] on div "Video tutorial PRESTADORES -> Listado de CPBTs Emitidos por Prestadores / Prove…" at bounding box center [733, 23] width 1054 height 1150
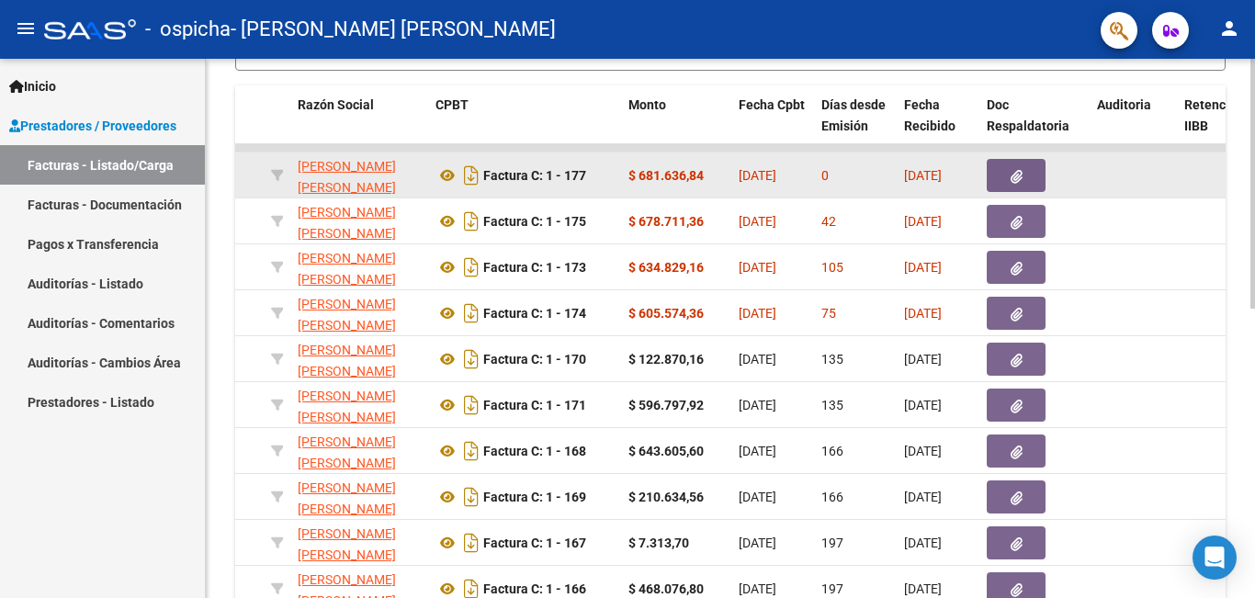
scroll to position [442, 0]
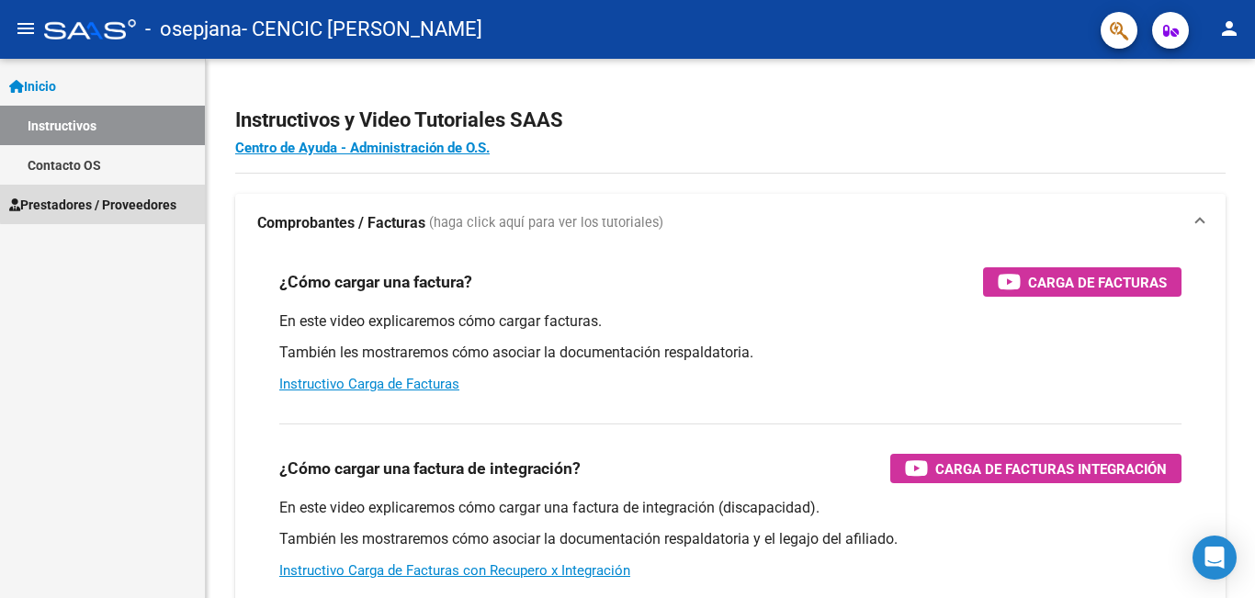
click at [104, 203] on span "Prestadores / Proveedores" at bounding box center [92, 205] width 167 height 20
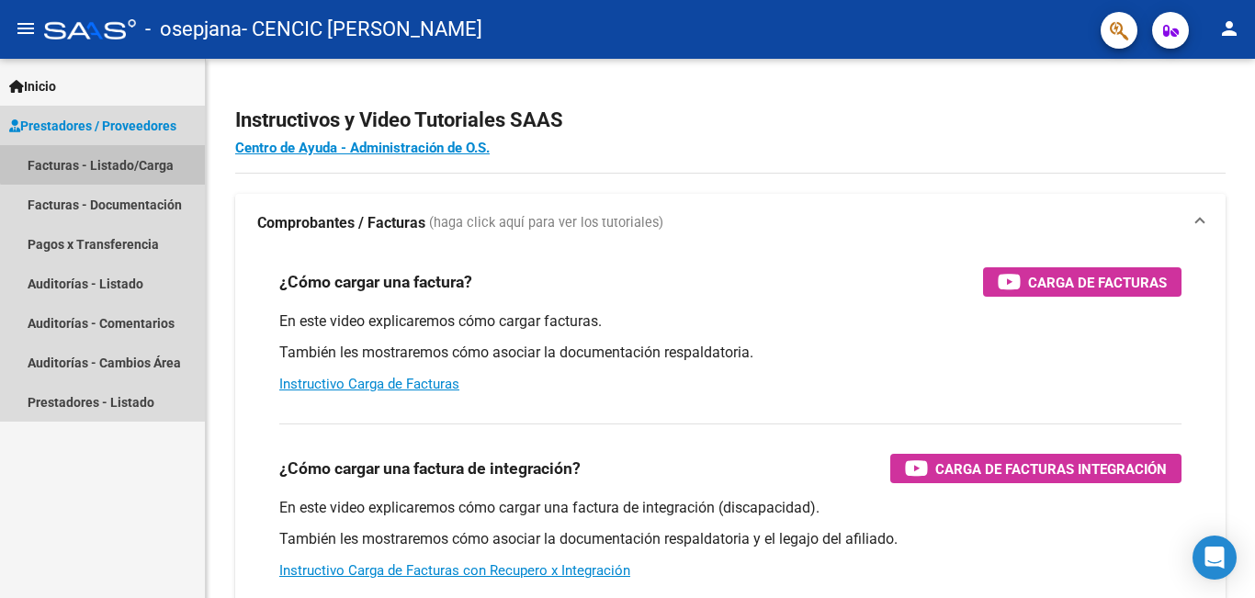
click at [109, 159] on link "Facturas - Listado/Carga" at bounding box center [102, 165] width 205 height 40
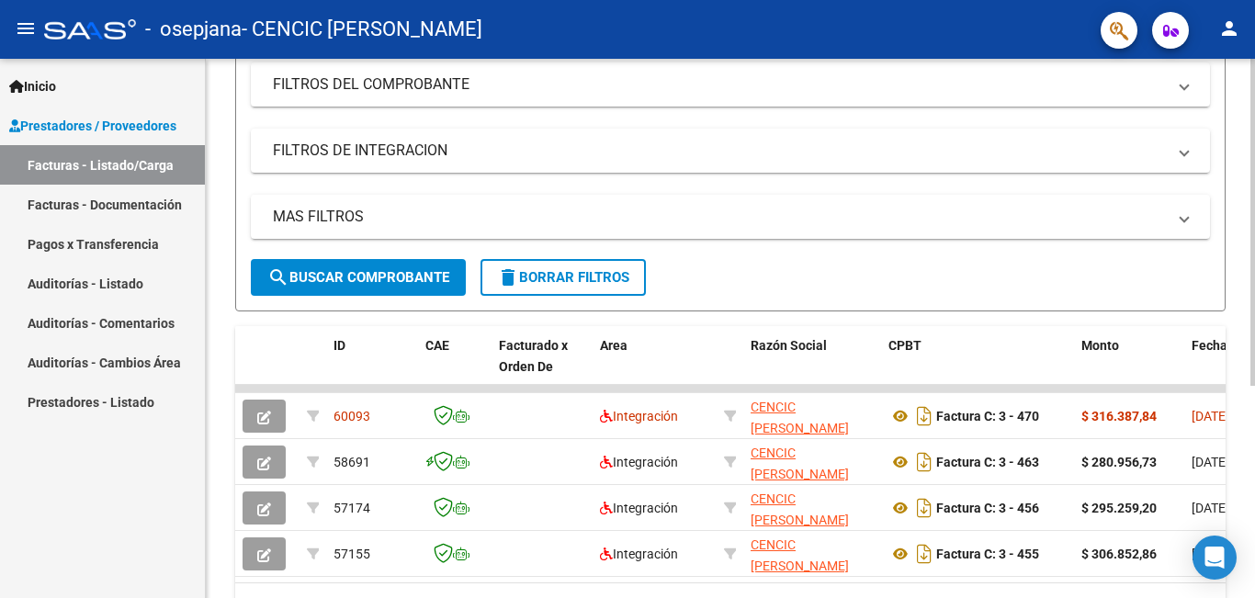
scroll to position [252, 0]
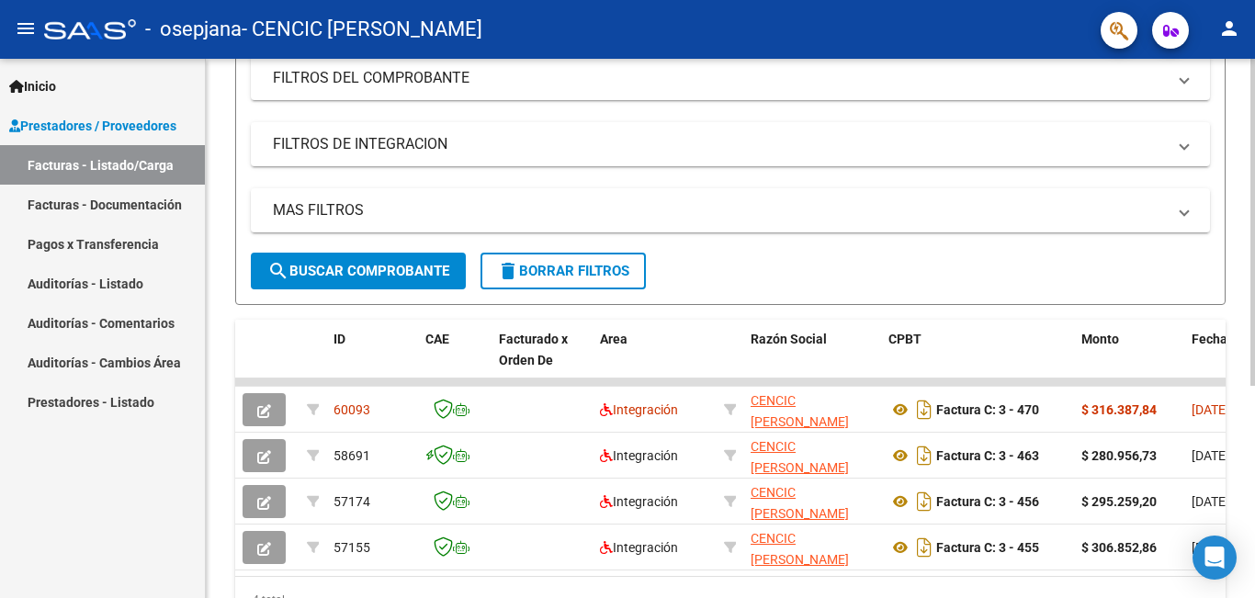
click at [1240, 324] on div "Video tutorial PRESTADORES -> Listado de CPBTs Emitidos por Prestadores / Prove…" at bounding box center [733, 244] width 1054 height 875
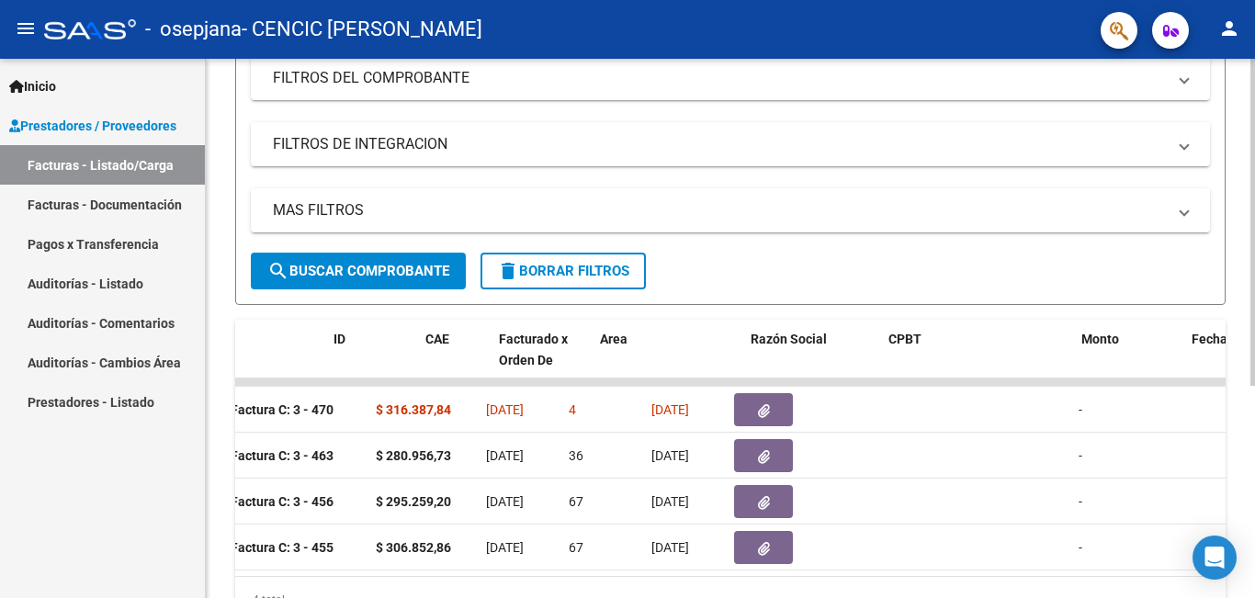
scroll to position [0, 0]
